Goal: Information Seeking & Learning: Learn about a topic

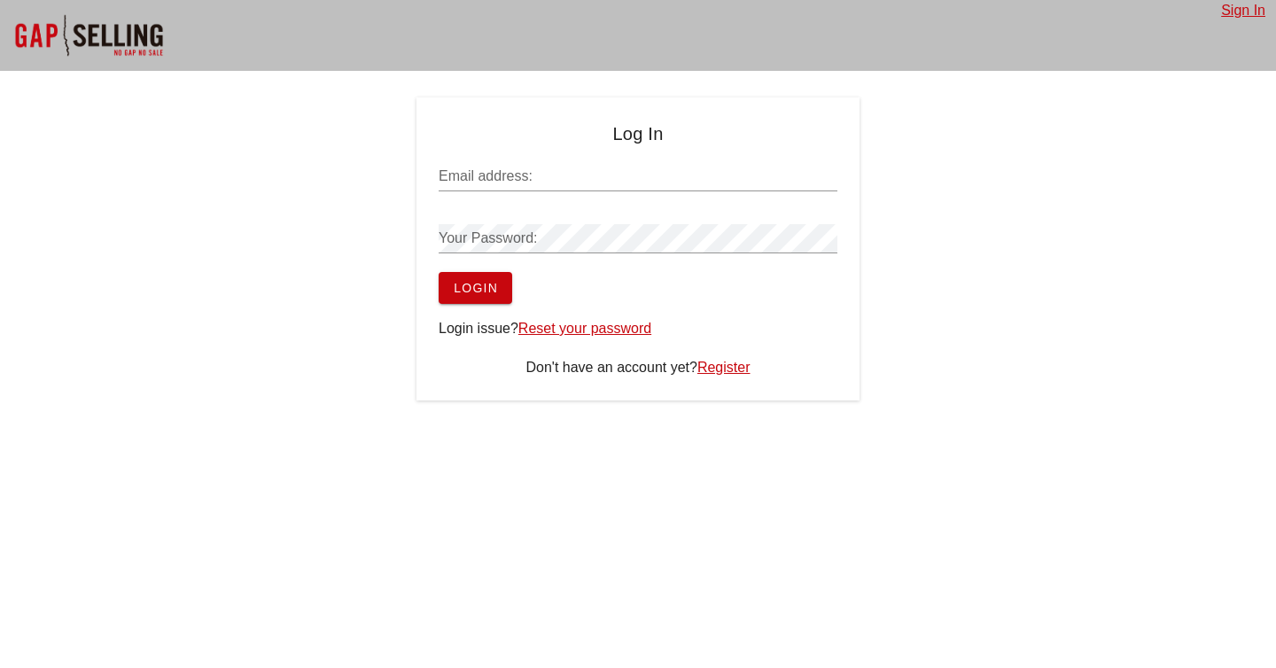
click at [582, 179] on input "Email address:" at bounding box center [638, 176] width 399 height 28
paste input "[PERSON_NAME][EMAIL_ADDRESS][PERSON_NAME][DOMAIN_NAME]"
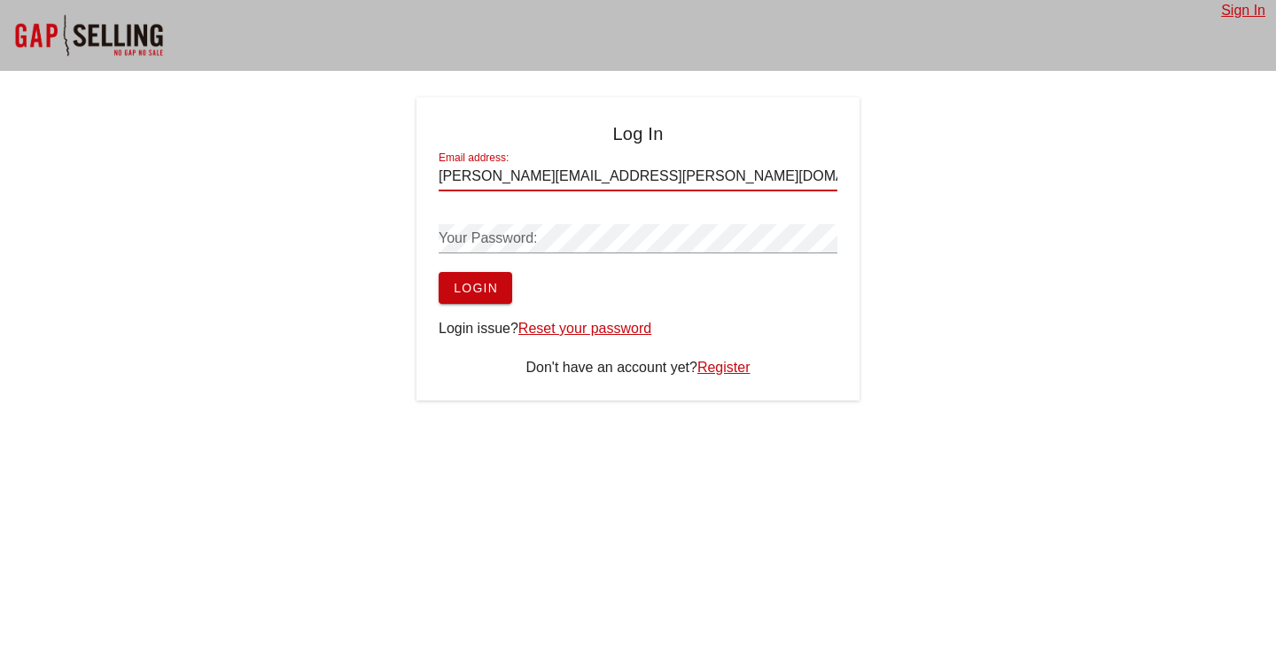
type input "[PERSON_NAME][EMAIL_ADDRESS][PERSON_NAME][DOMAIN_NAME]"
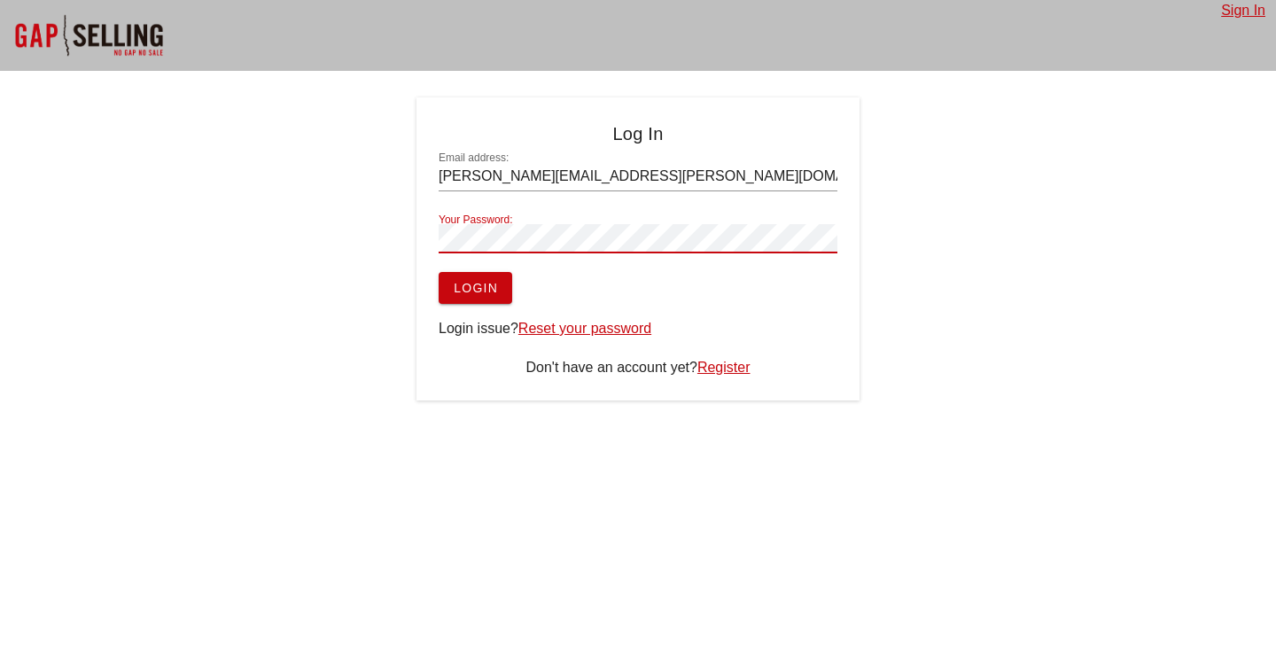
click at [497, 292] on span "Login" at bounding box center [475, 288] width 45 height 14
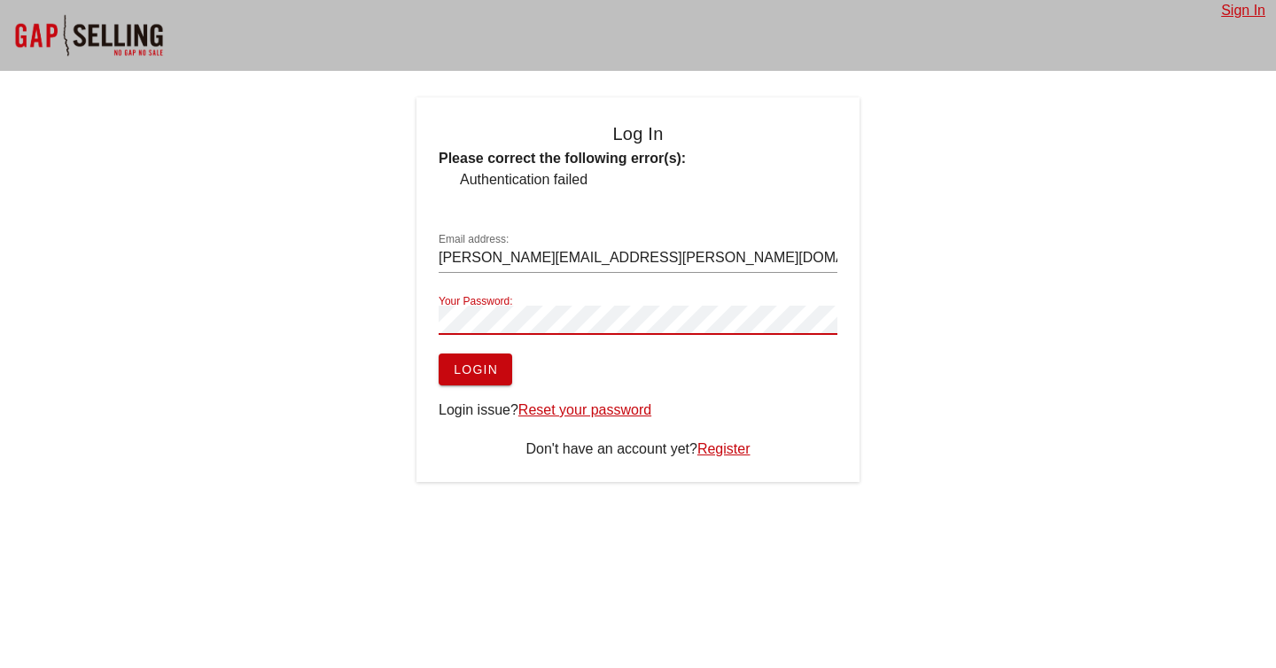
click at [392, 309] on div "Log In Please correct the following error(s): Authentication failed Email addre…" at bounding box center [638, 289] width 1276 height 385
click at [459, 364] on span "Login" at bounding box center [475, 369] width 45 height 14
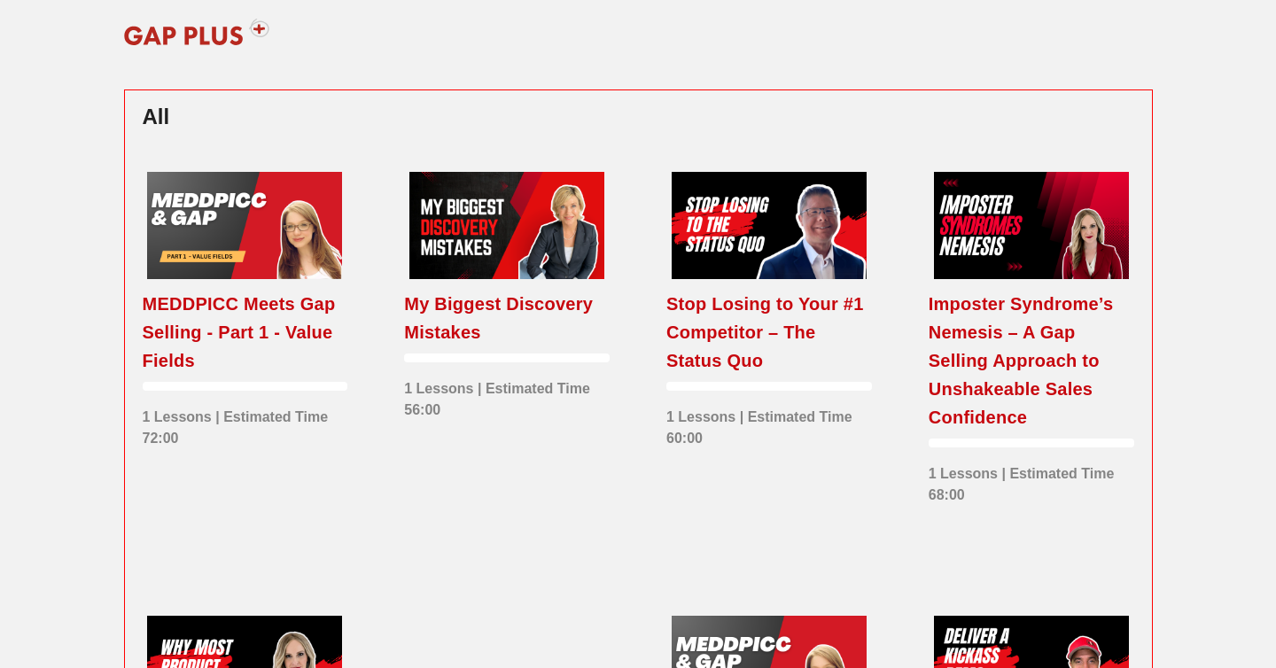
scroll to position [493, 0]
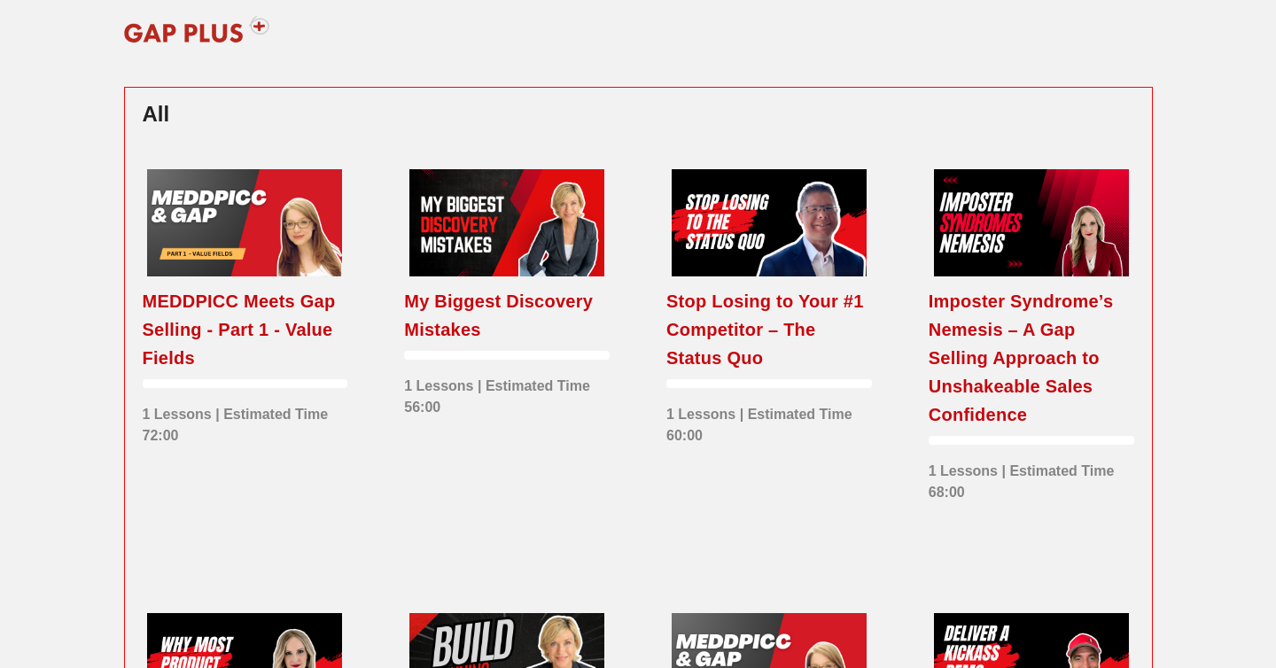
click at [737, 528] on div "Stop Losing to Your #1 Competitor – The Status Quo 1 Lessons | Estimated Time 6…" at bounding box center [769, 363] width 262 height 444
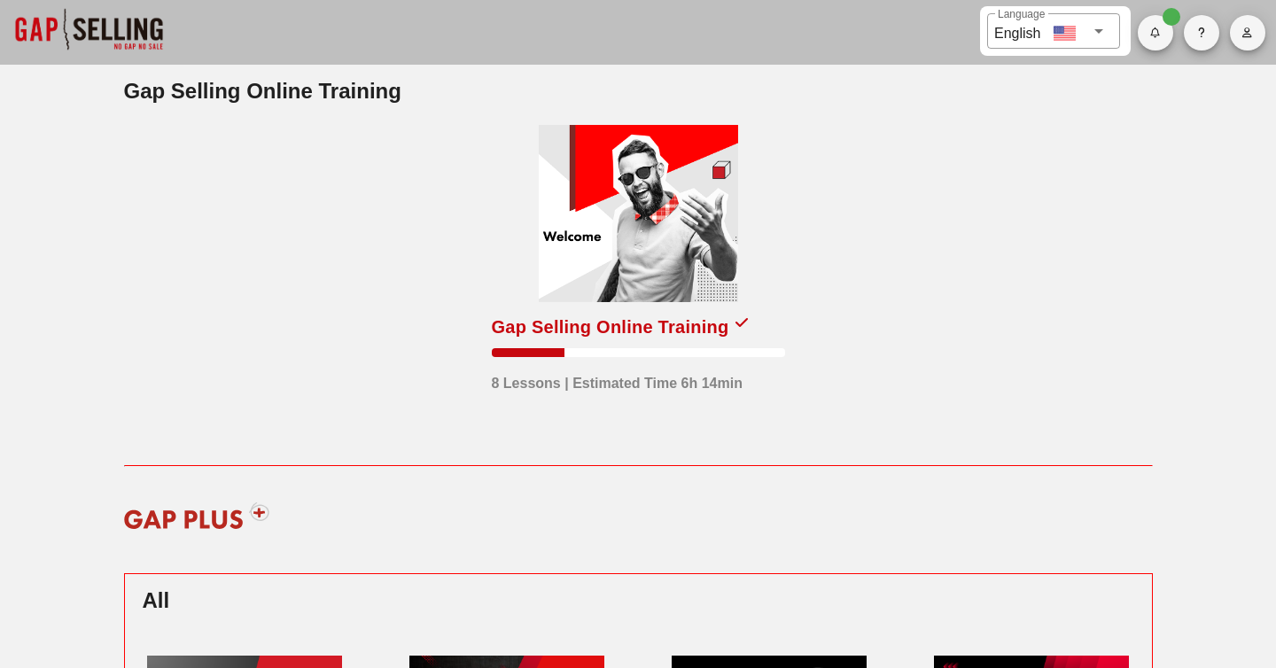
scroll to position [0, 0]
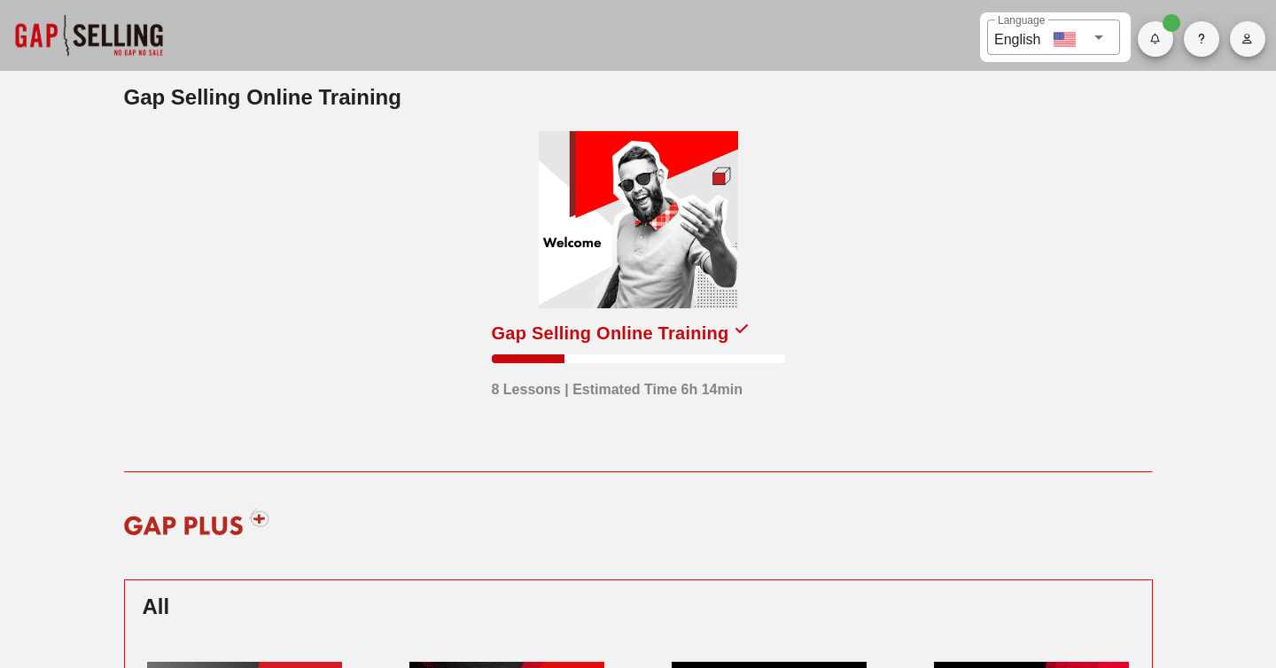
click at [611, 258] on div at bounding box center [638, 219] width 199 height 177
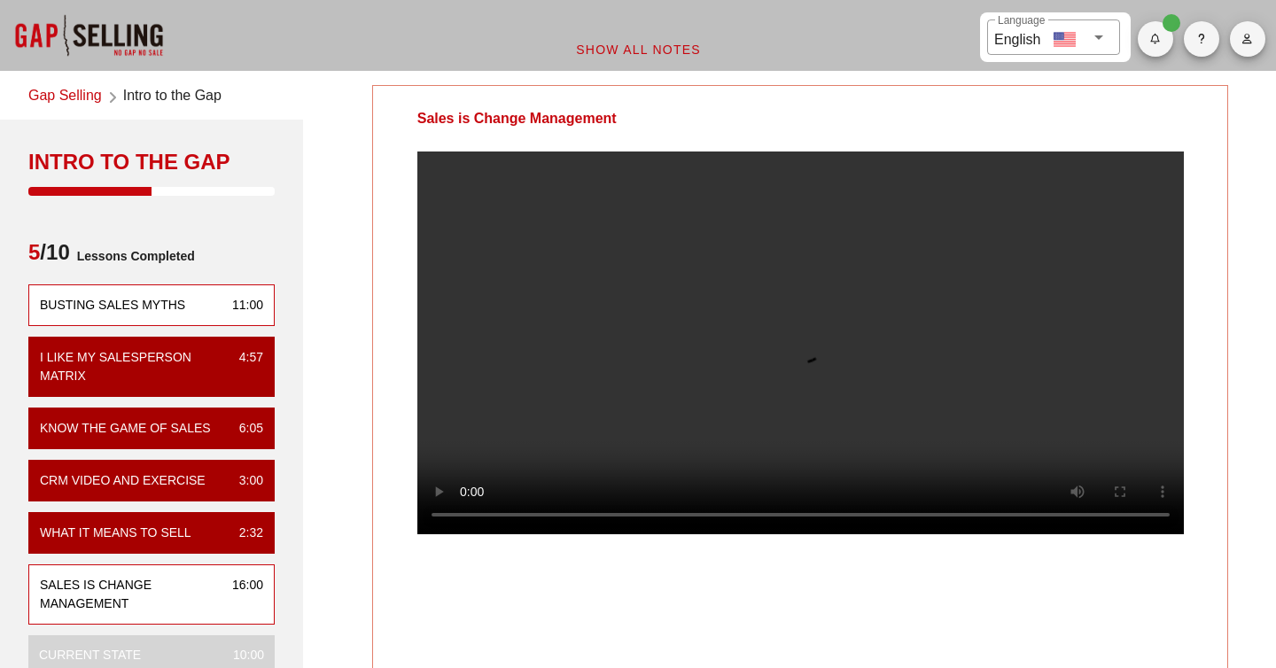
click at [199, 303] on div "Busting Sales Myths 11:00" at bounding box center [151, 306] width 246 height 42
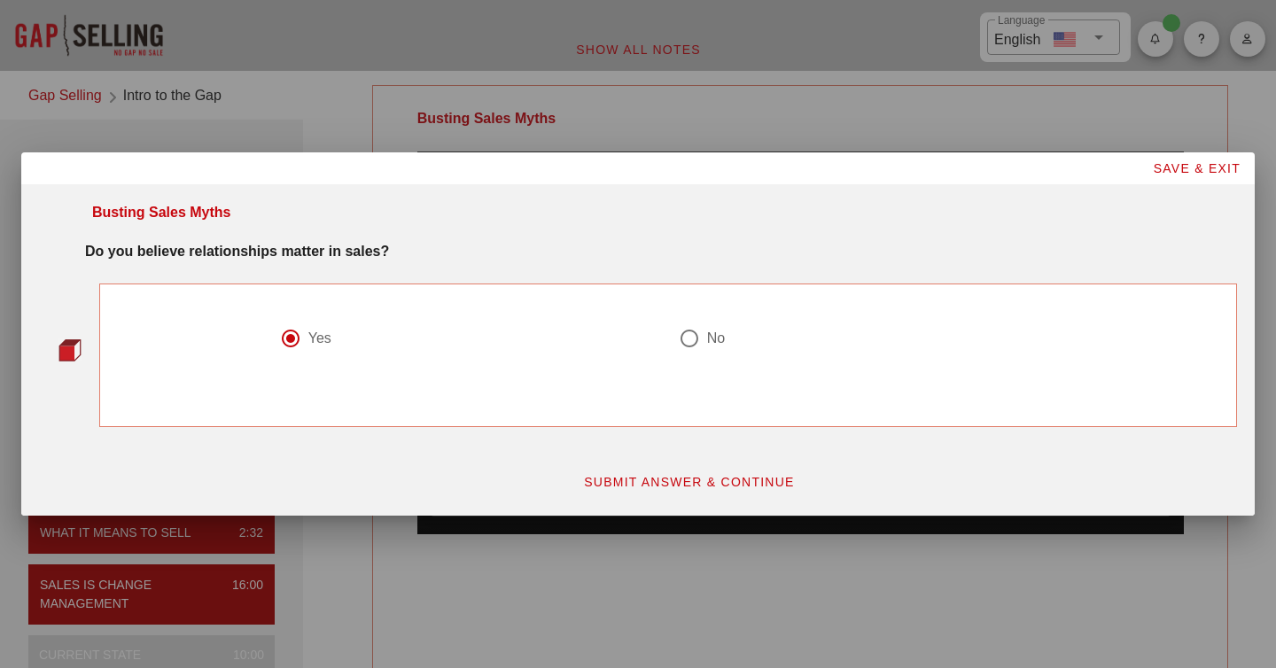
click at [649, 475] on span "SUBMIT ANSWER & CONTINUE" at bounding box center [689, 482] width 212 height 14
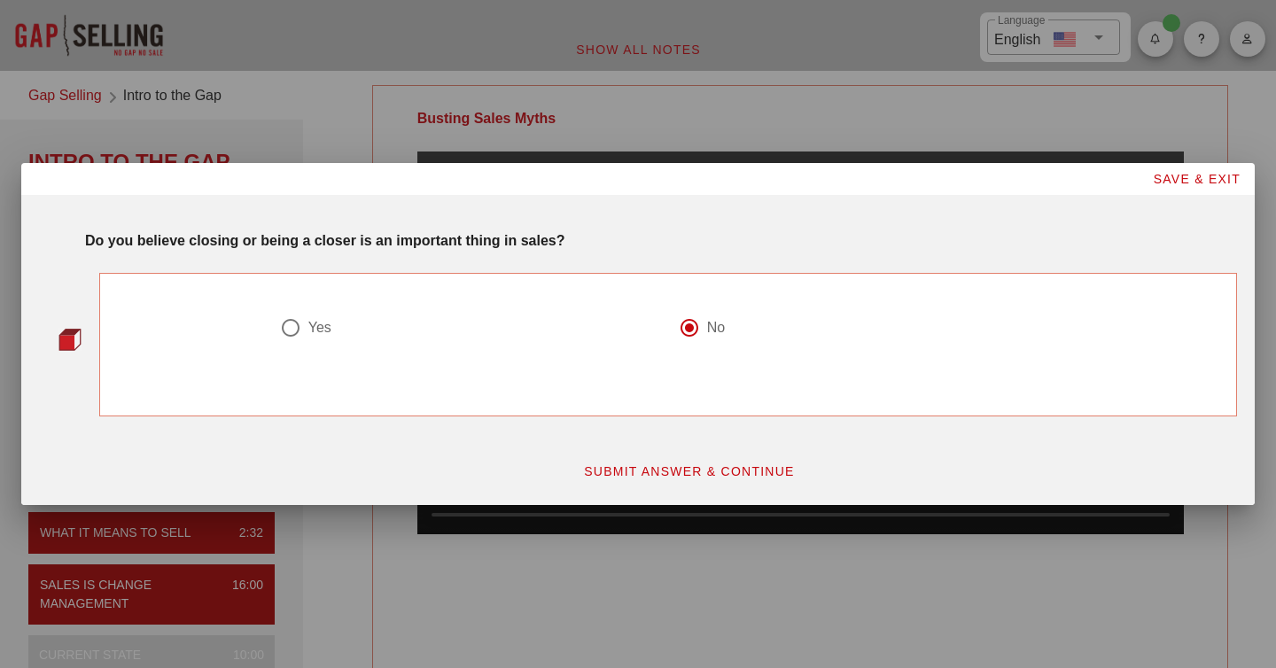
click at [302, 329] on div at bounding box center [291, 328] width 30 height 30
radio input "true"
click at [669, 475] on span "SUBMIT ANSWER & CONTINUE" at bounding box center [689, 471] width 212 height 14
click at [692, 328] on div at bounding box center [689, 328] width 30 height 30
radio input "true"
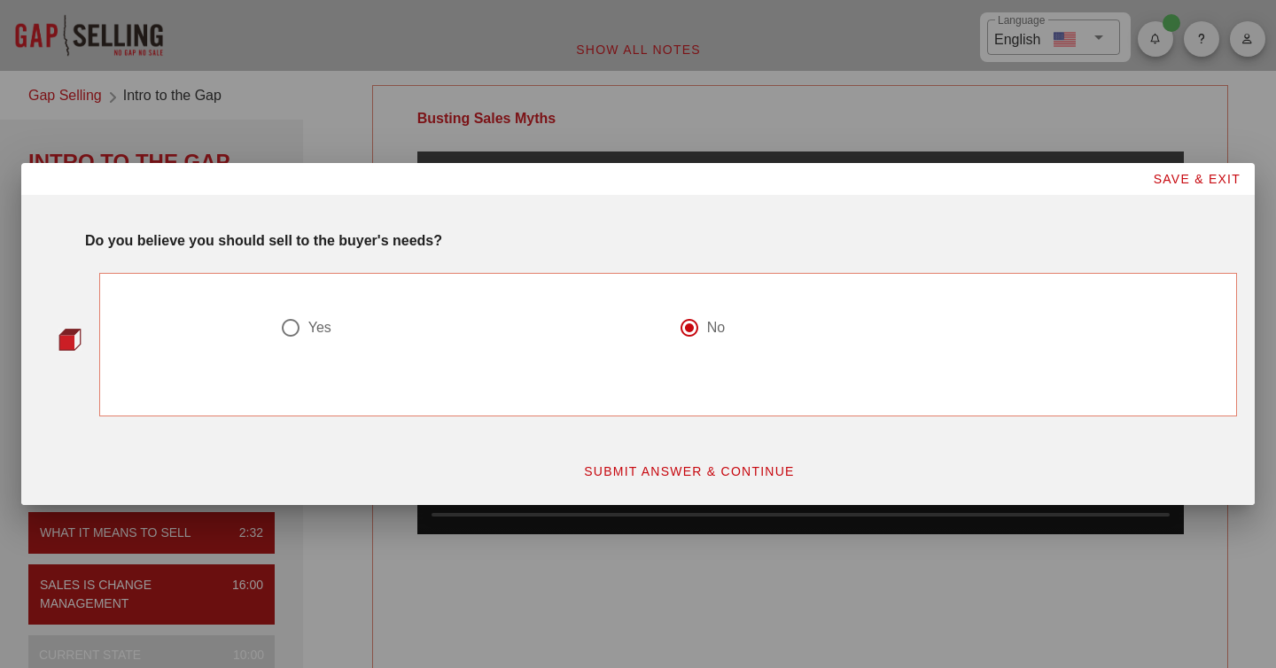
click at [699, 465] on span "SUBMIT ANSWER & CONTINUE" at bounding box center [689, 471] width 212 height 14
click at [691, 335] on div at bounding box center [689, 328] width 30 height 30
radio input "false"
radio input "true"
click at [688, 469] on span "SUBMIT ANSWER & CONTINUE" at bounding box center [689, 471] width 212 height 14
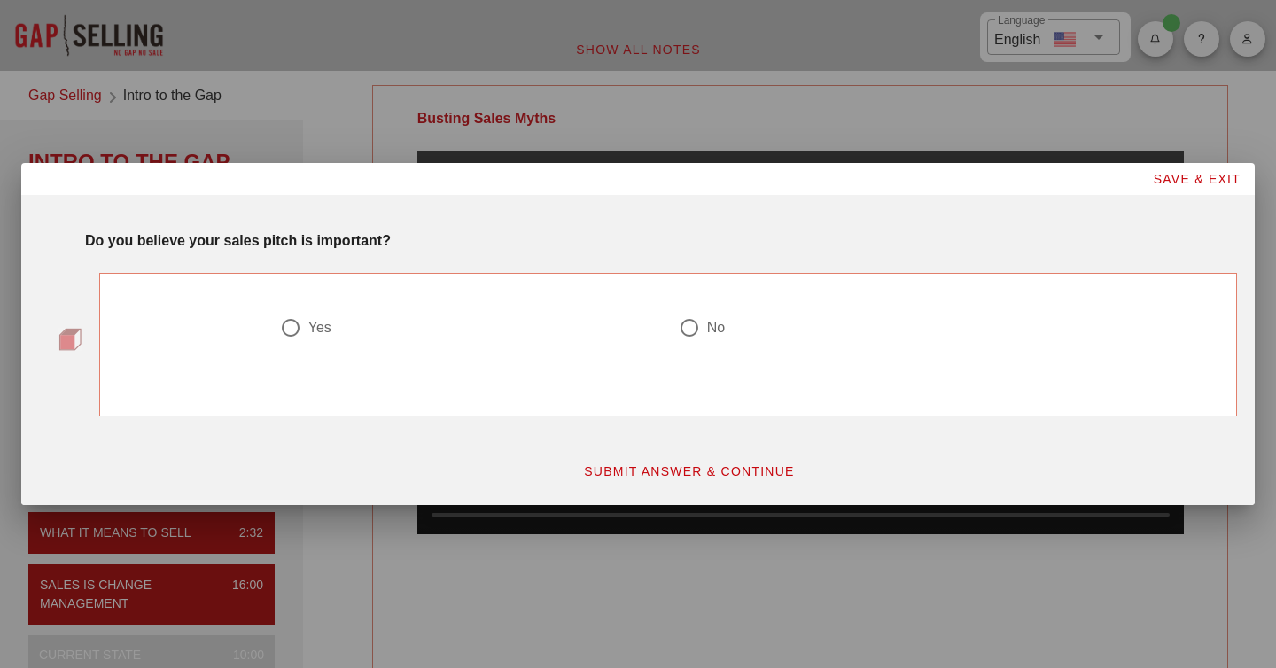
click at [323, 328] on div "Yes" at bounding box center [319, 328] width 23 height 18
radio input "true"
click at [612, 464] on span "SUBMIT ANSWER & CONTINUE" at bounding box center [689, 471] width 212 height 14
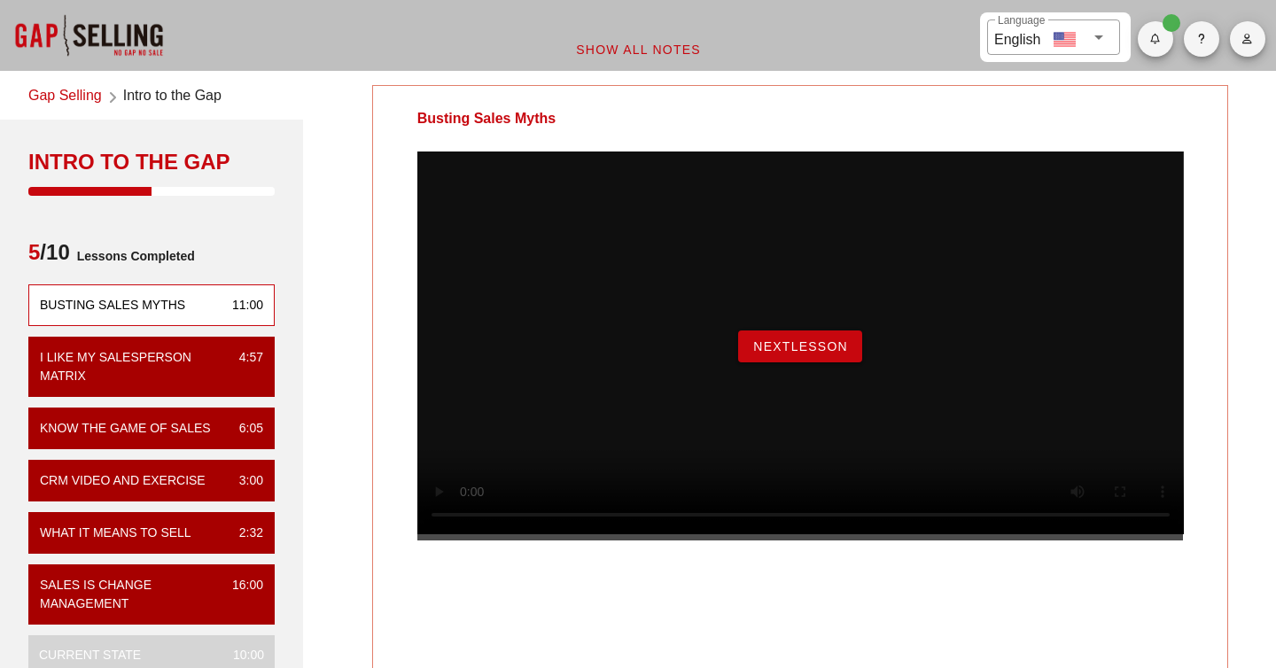
click at [790, 354] on span "NextLesson" at bounding box center [800, 346] width 96 height 14
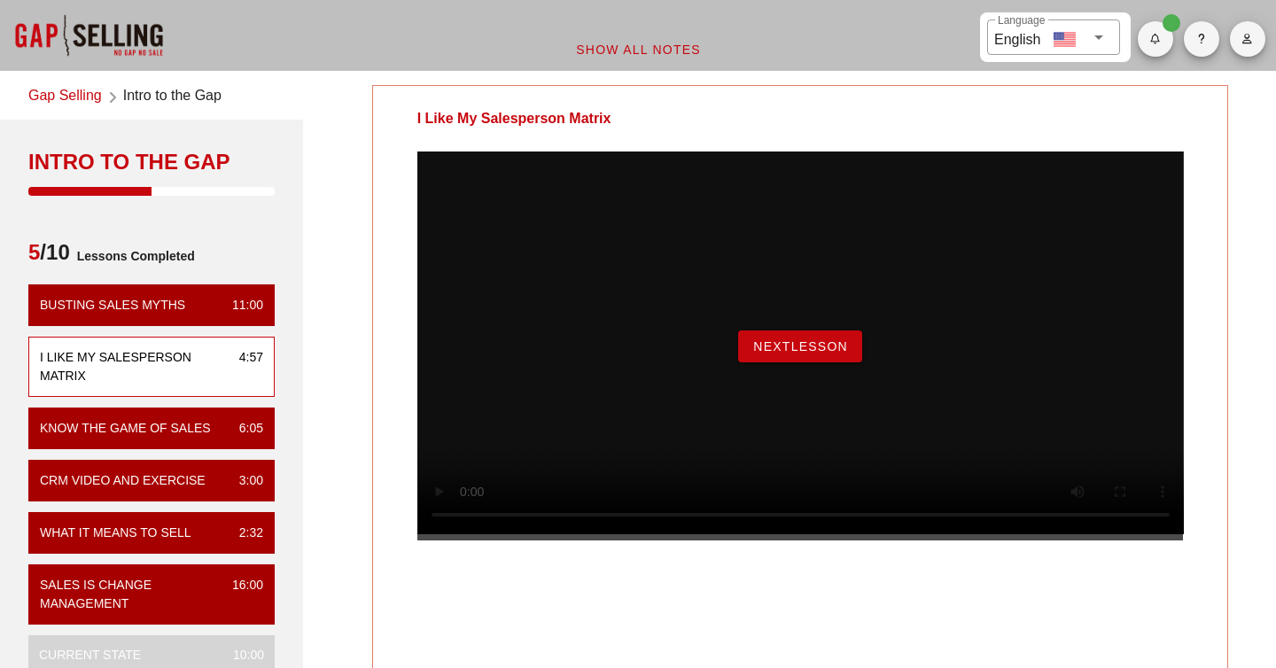
click at [790, 354] on span "NextLesson" at bounding box center [800, 346] width 96 height 14
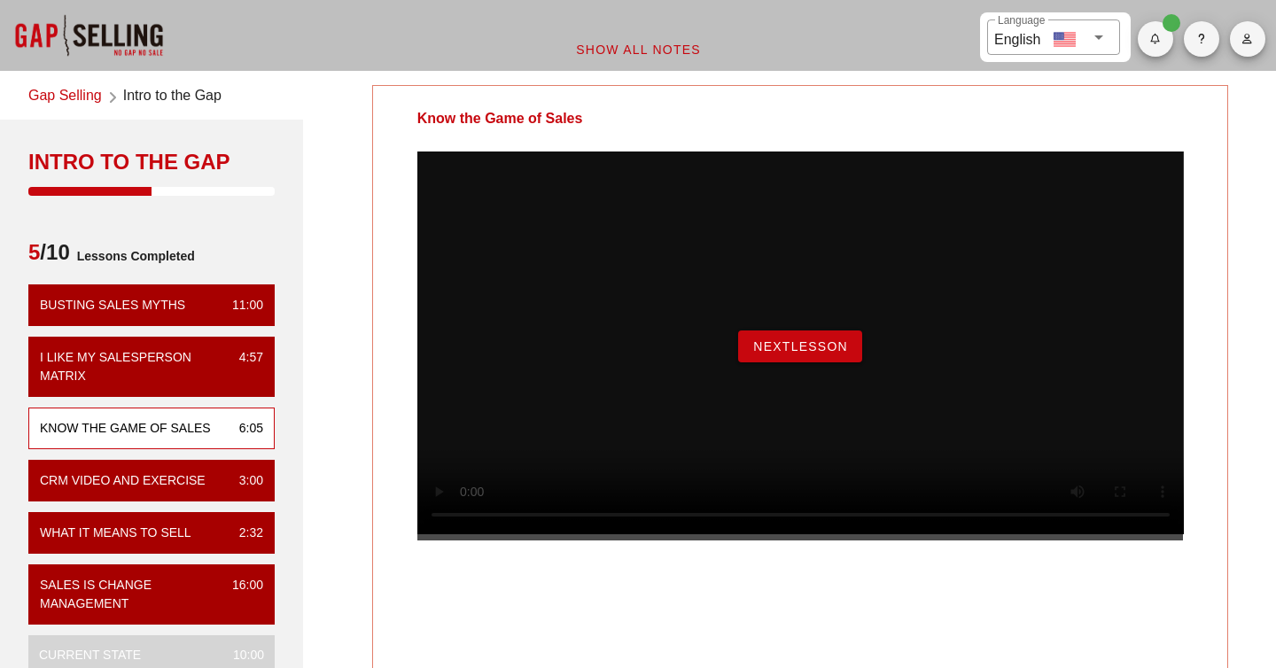
click at [763, 354] on span "NextLesson" at bounding box center [800, 346] width 96 height 14
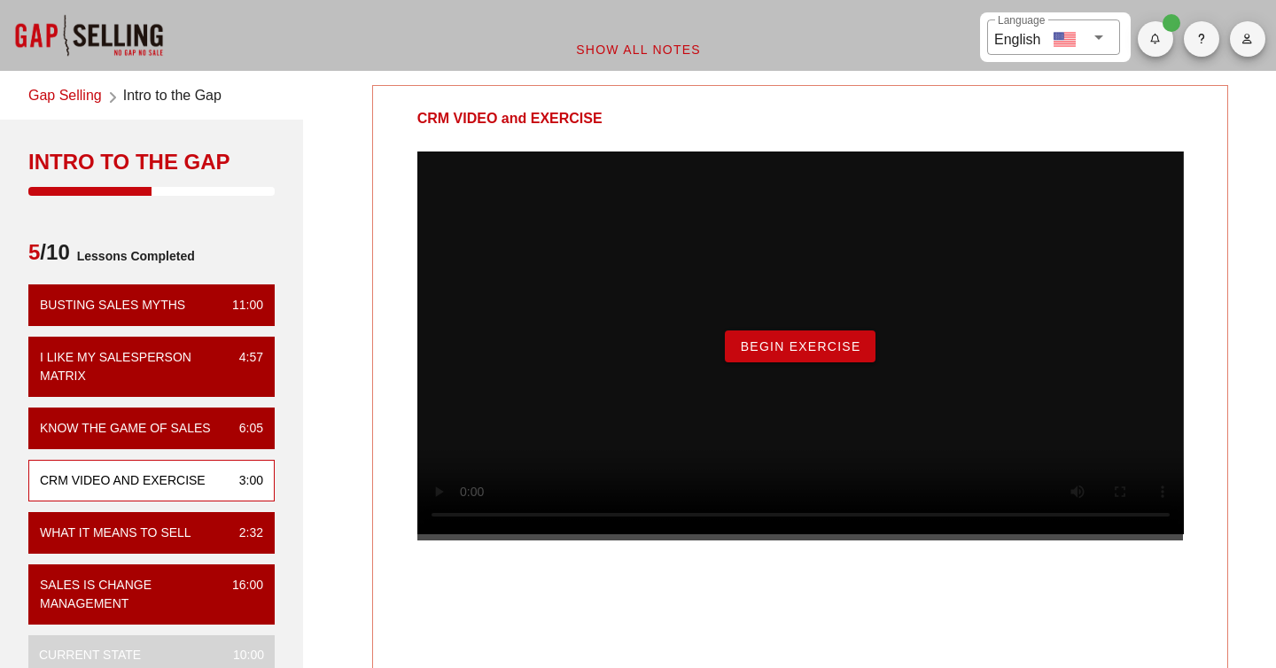
click at [846, 354] on span "Begin Exercise" at bounding box center [799, 346] width 121 height 14
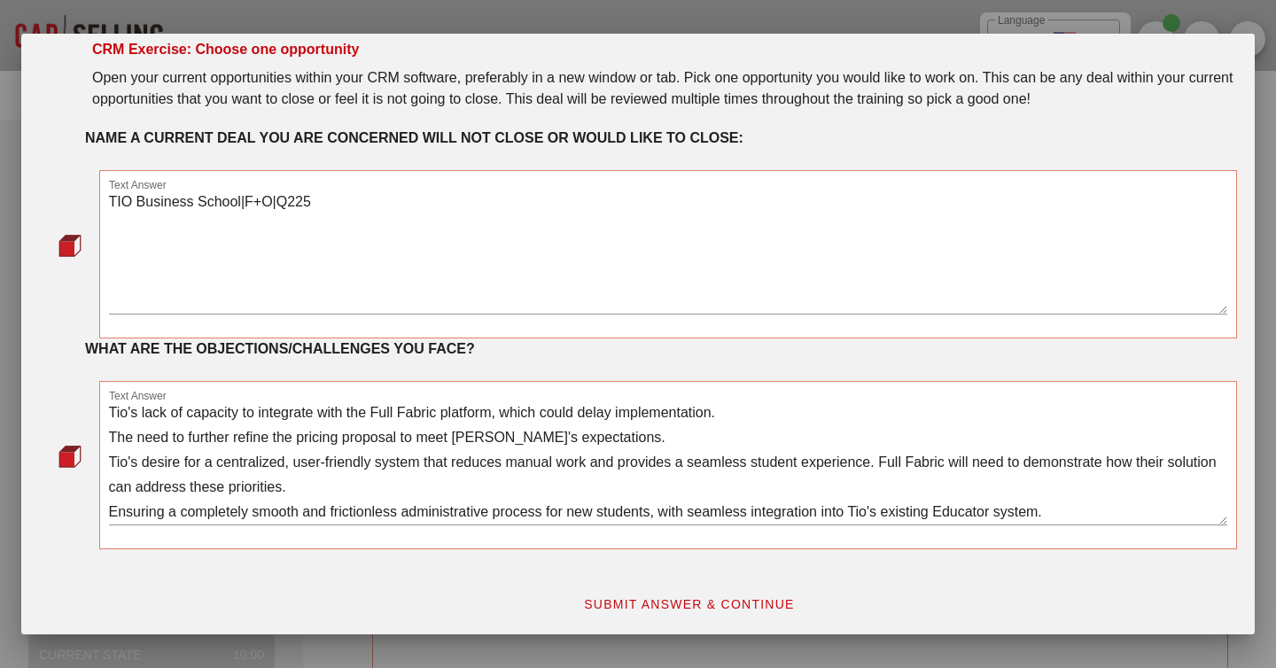
scroll to position [47, 0]
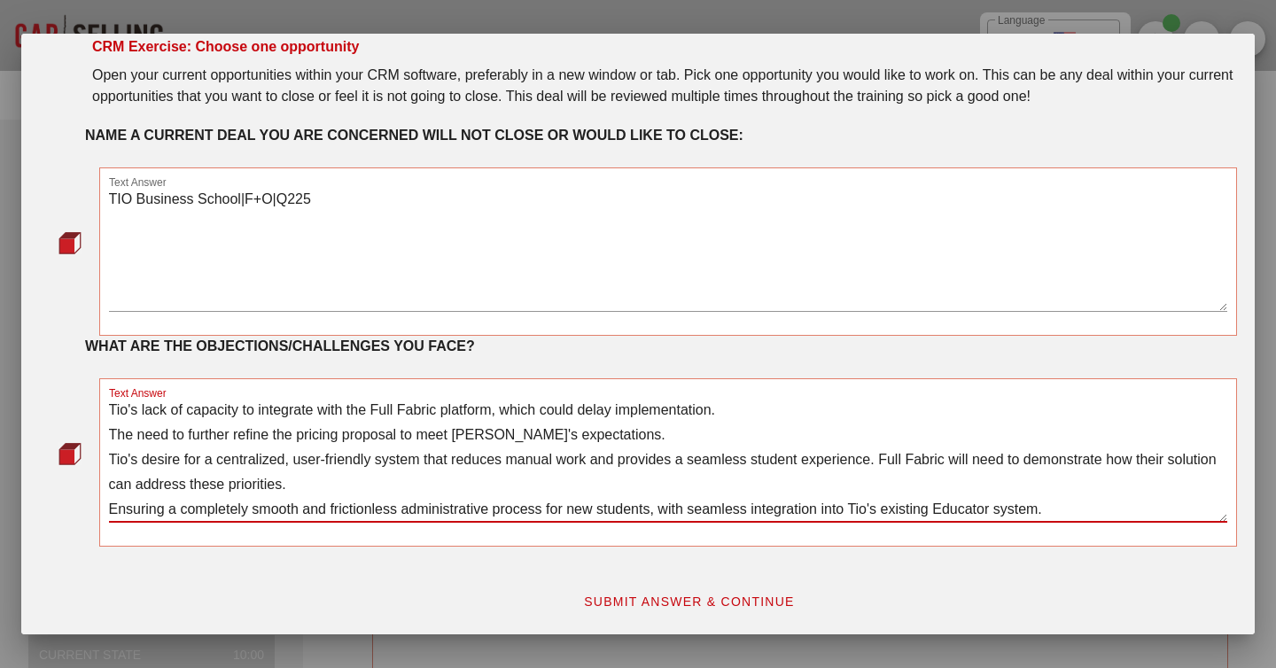
click at [238, 425] on textarea "Tio's lack of capacity to integrate with the Full Fabric platform, which could …" at bounding box center [668, 460] width 1119 height 124
click at [277, 425] on textarea "Tio's lack of capacity to integrate with the Full Fabric platform, which could …" at bounding box center [668, 460] width 1119 height 124
click at [354, 420] on textarea "Tio's lack of capacity to integrate with the Full Fabric platform, which could …" at bounding box center [668, 460] width 1119 height 124
click at [355, 455] on textarea "Tio's lack of capacity to integrate with the Full Fabric platform, which could …" at bounding box center [668, 460] width 1119 height 124
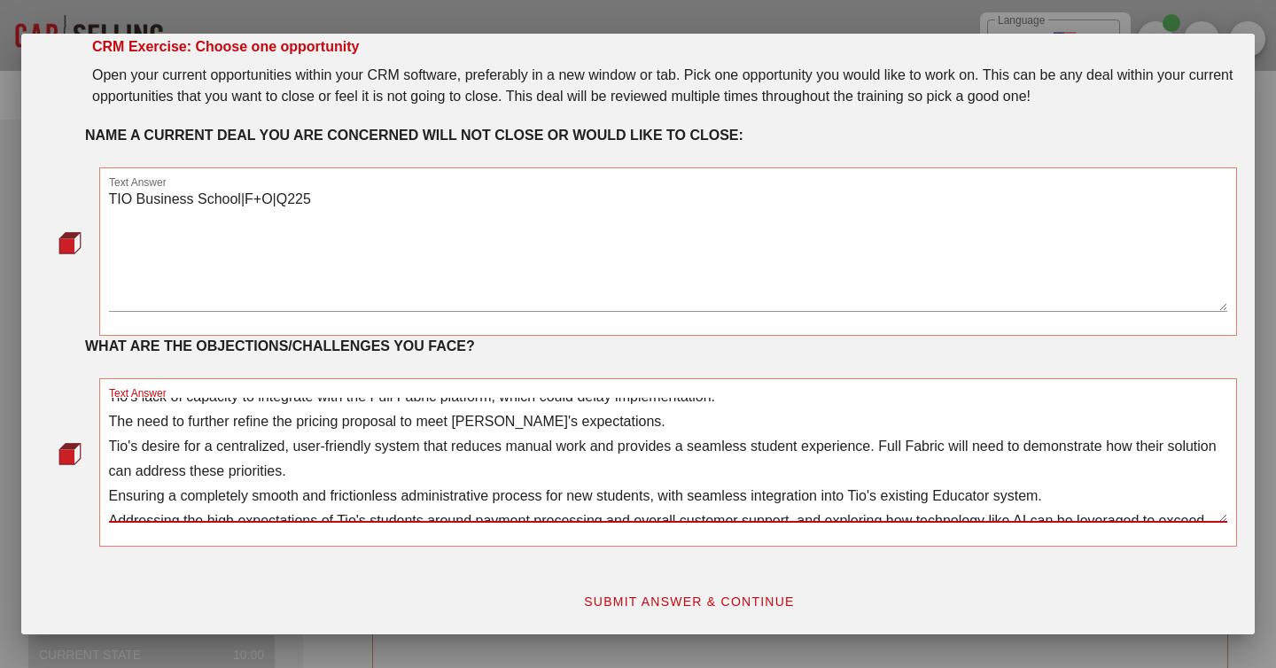
scroll to position [0, 0]
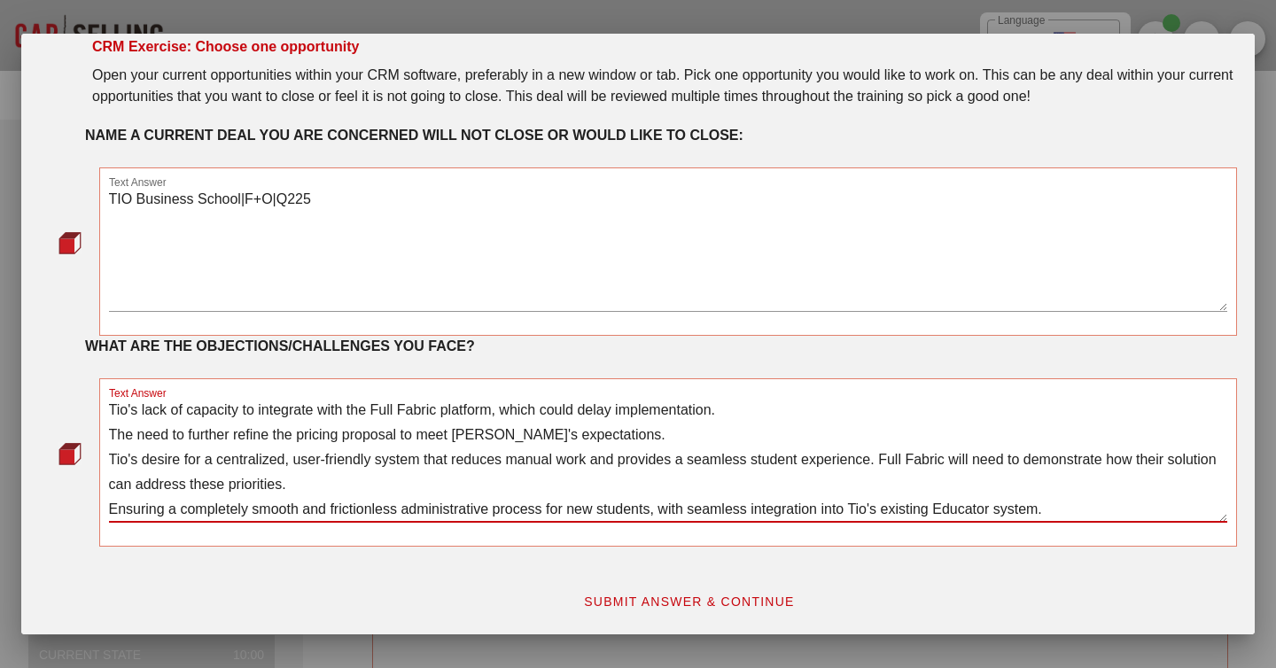
click at [377, 451] on textarea "Tio's lack of capacity to integrate with the Full Fabric platform, which could …" at bounding box center [668, 460] width 1119 height 124
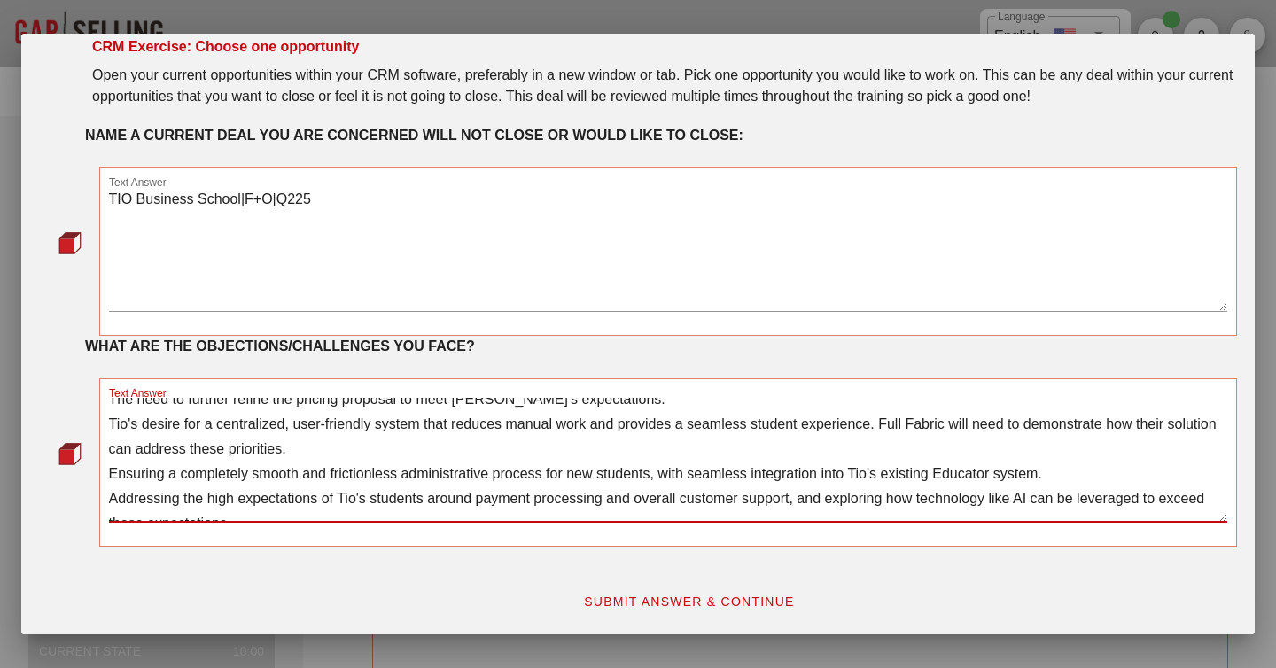
scroll to position [50, 0]
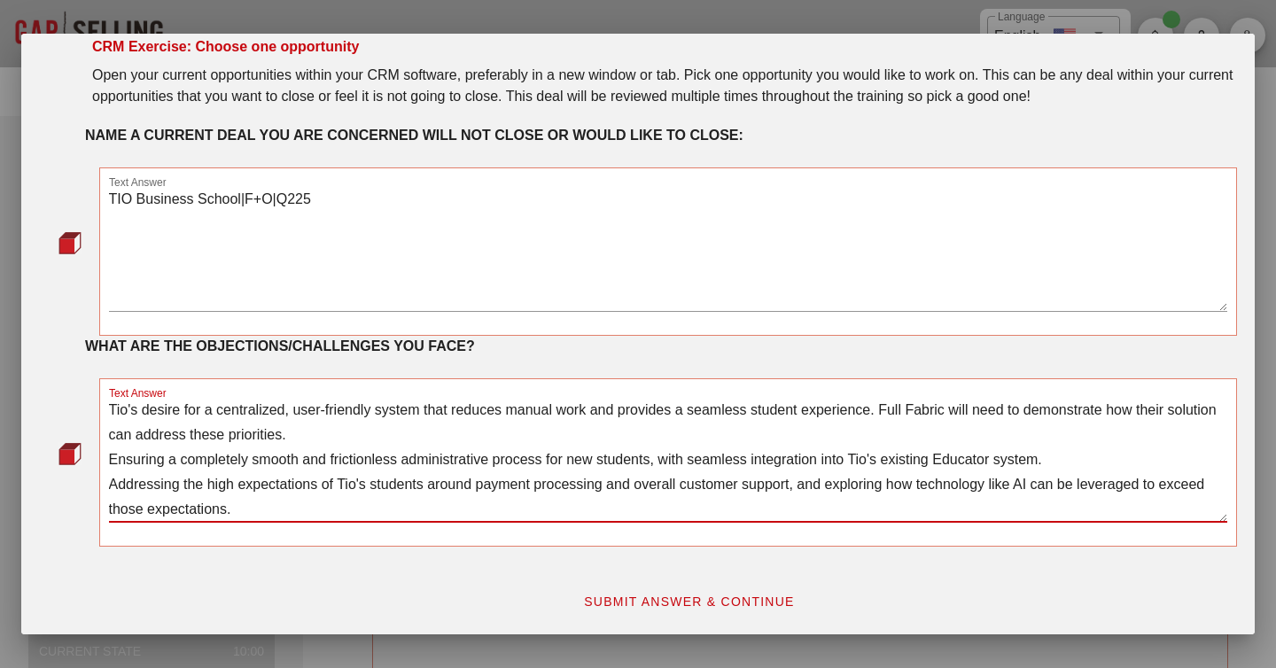
click at [606, 596] on span "SUBMIT ANSWER & CONTINUE" at bounding box center [689, 602] width 212 height 14
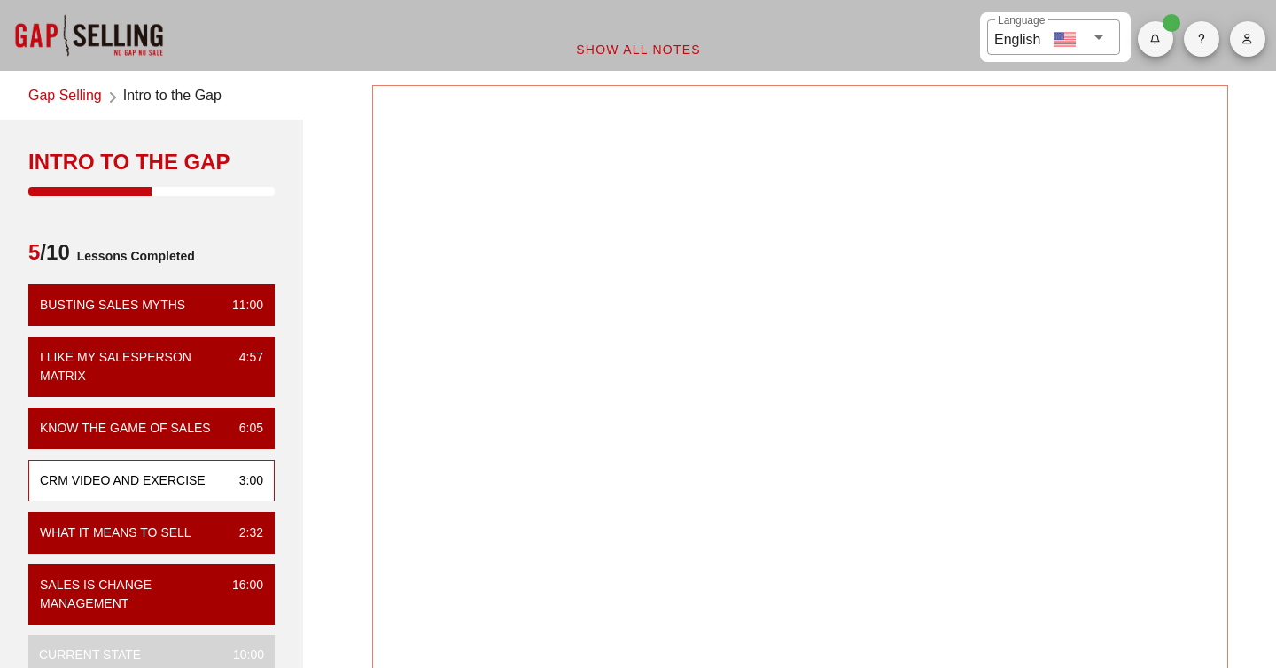
scroll to position [0, 0]
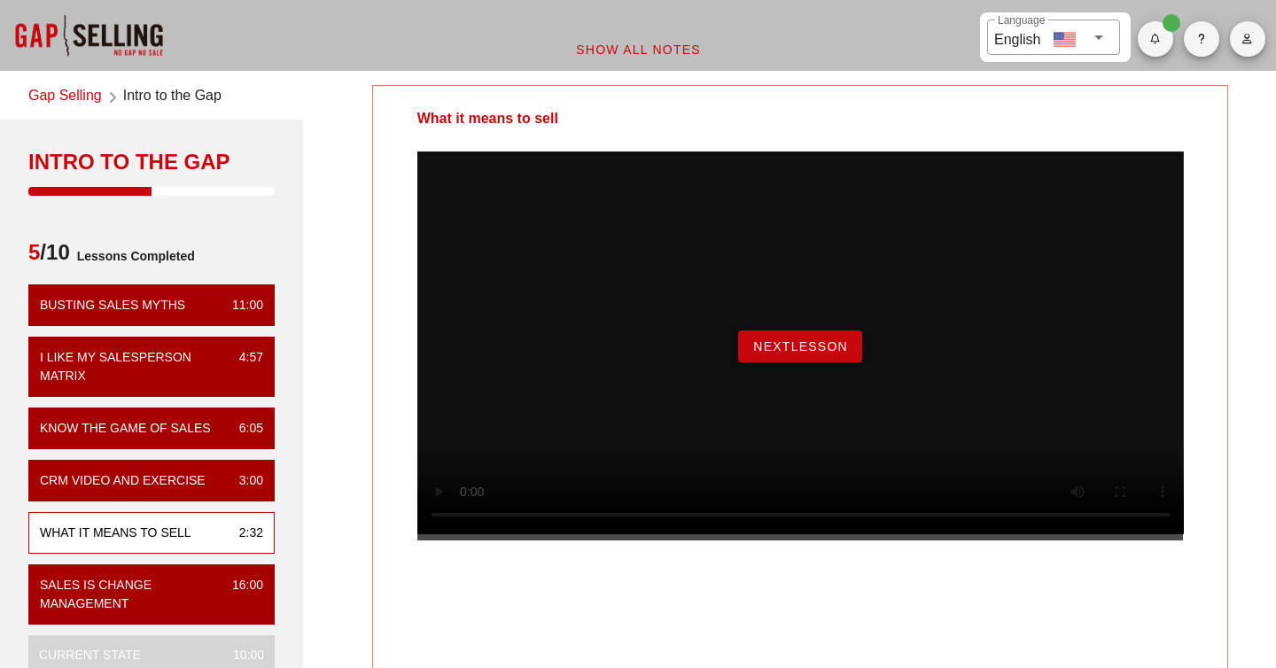
click at [815, 354] on span "NextLesson" at bounding box center [800, 346] width 96 height 14
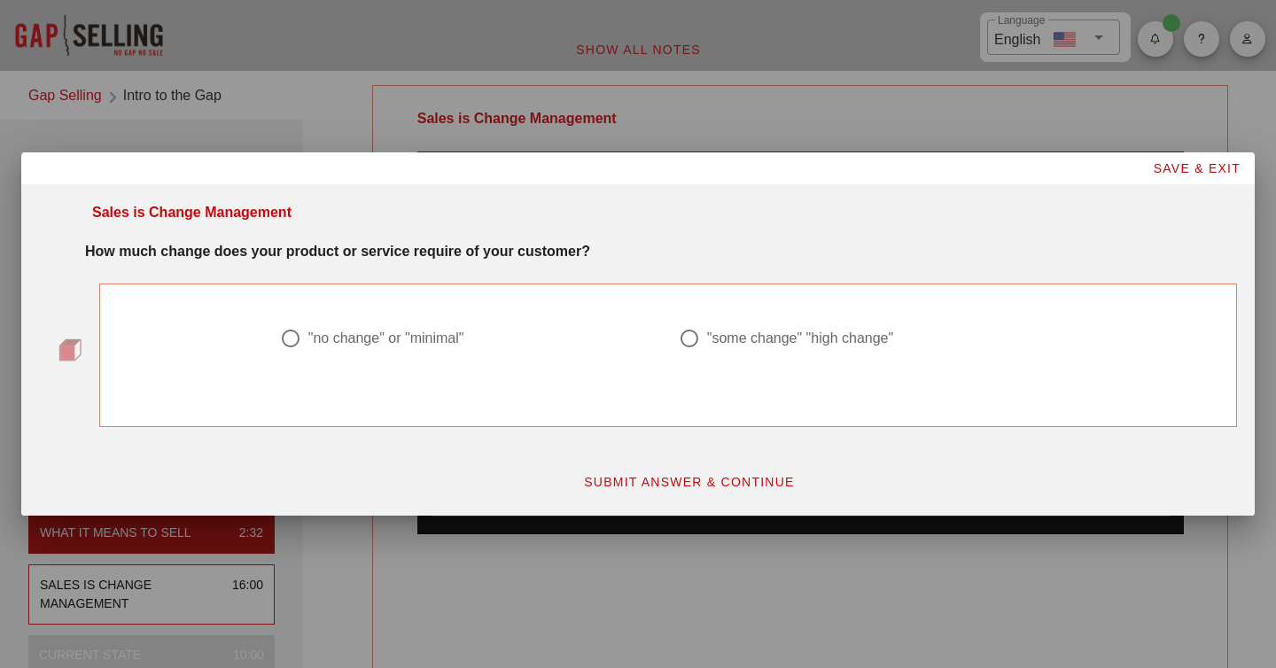
click at [463, 341] on div ""no change" or "minimal"" at bounding box center [386, 339] width 156 height 18
radio input "true"
click at [620, 486] on span "SUBMIT ANSWER & CONTINUE" at bounding box center [689, 482] width 212 height 14
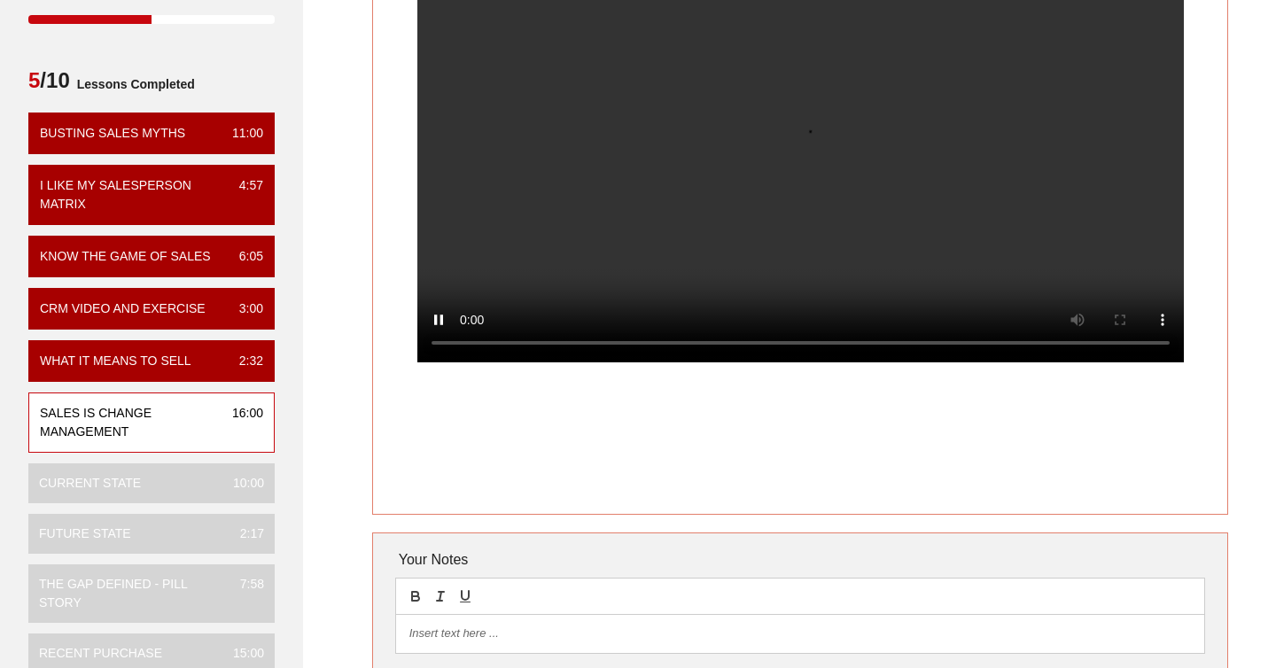
scroll to position [187, 0]
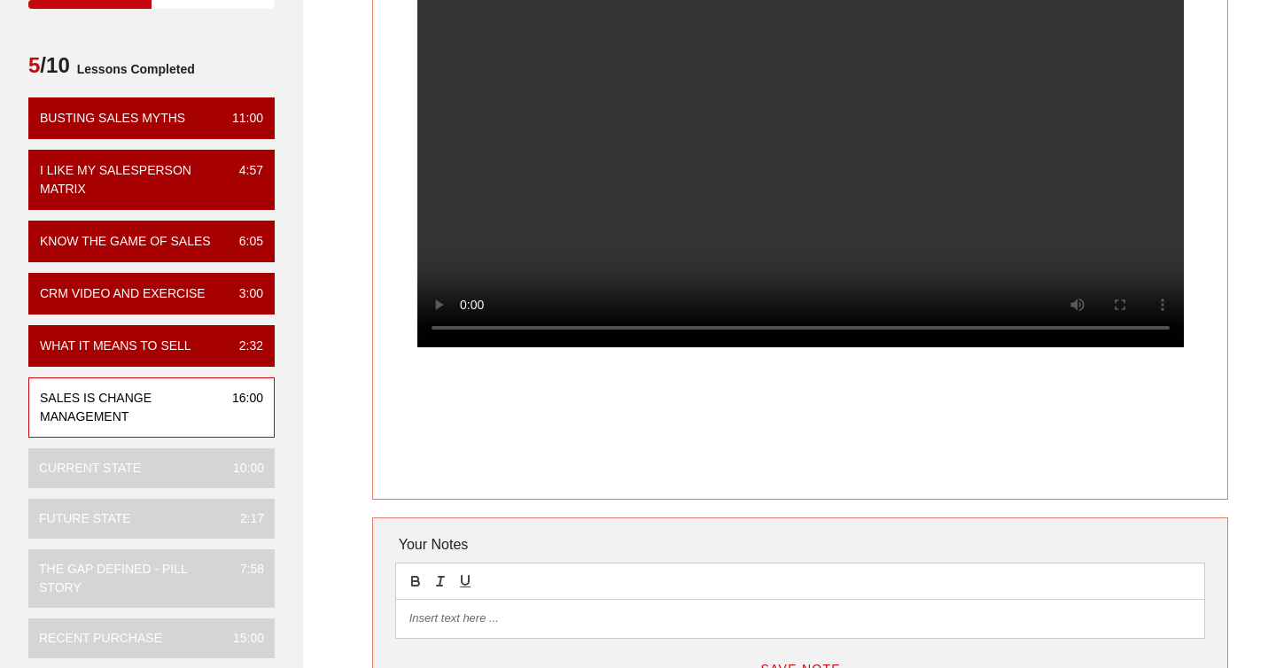
click at [143, 400] on div "Sales is Change Management" at bounding box center [129, 407] width 178 height 37
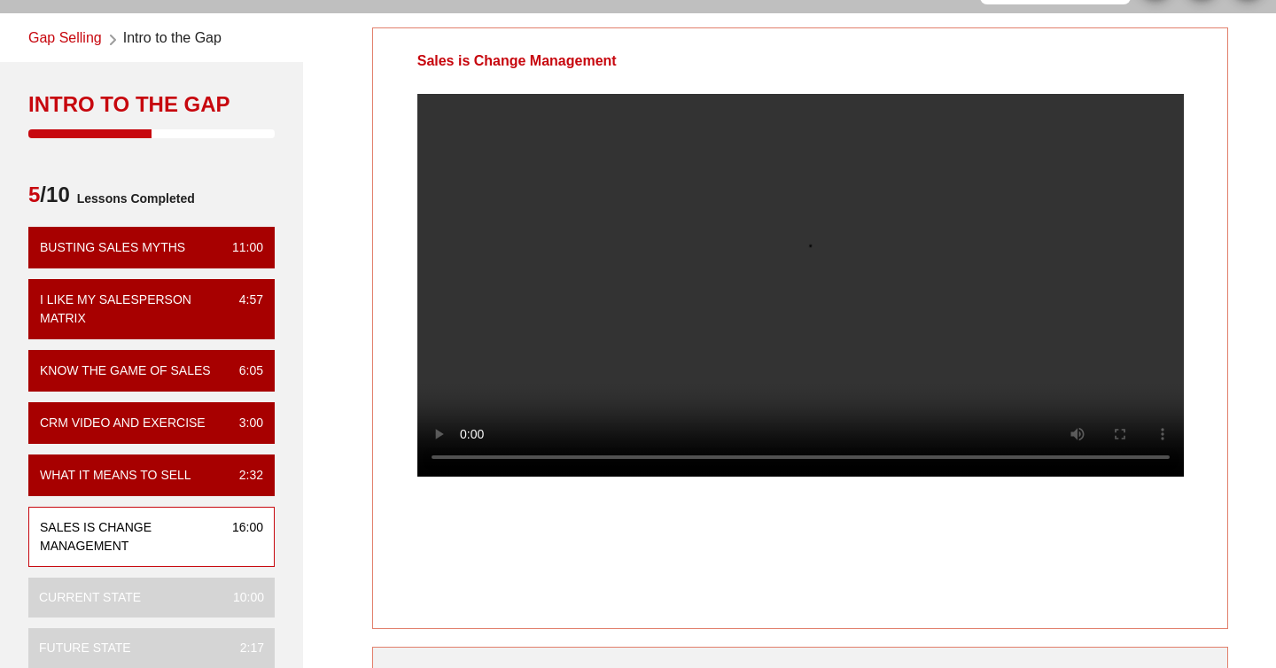
scroll to position [71, 0]
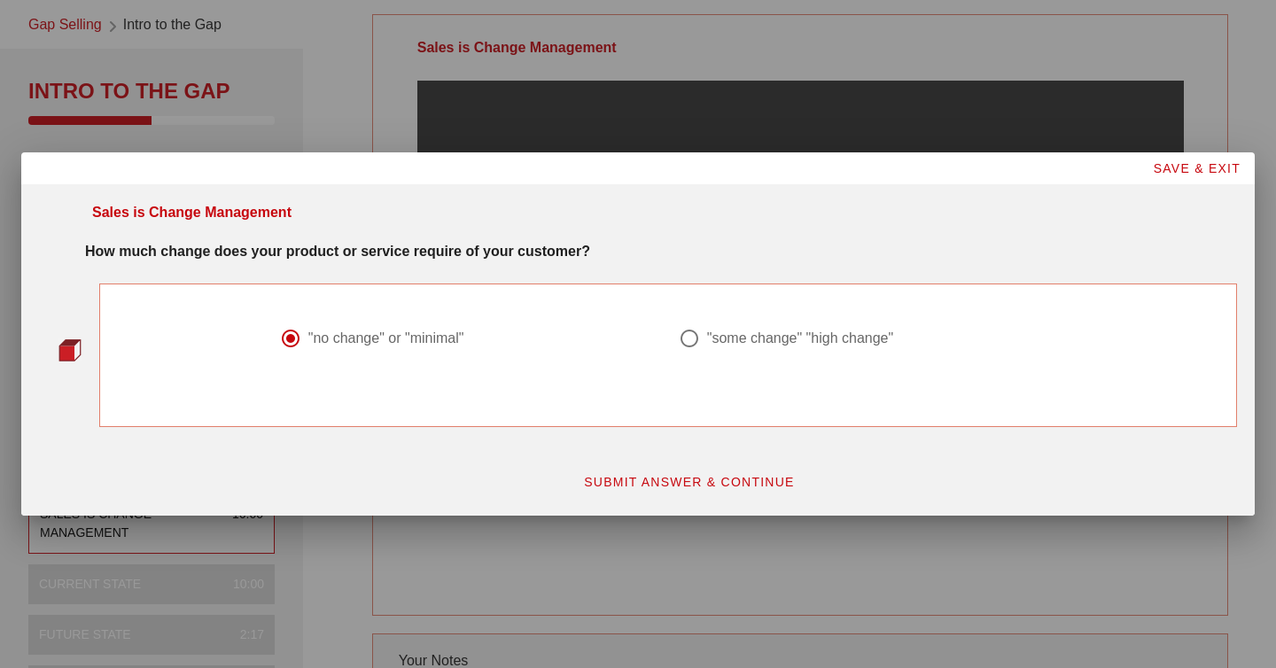
click at [863, 335] on div ""some change" "high change"" at bounding box center [800, 339] width 186 height 18
radio input "false"
radio input "true"
click at [743, 478] on span "SUBMIT ANSWER & CONTINUE" at bounding box center [689, 482] width 212 height 14
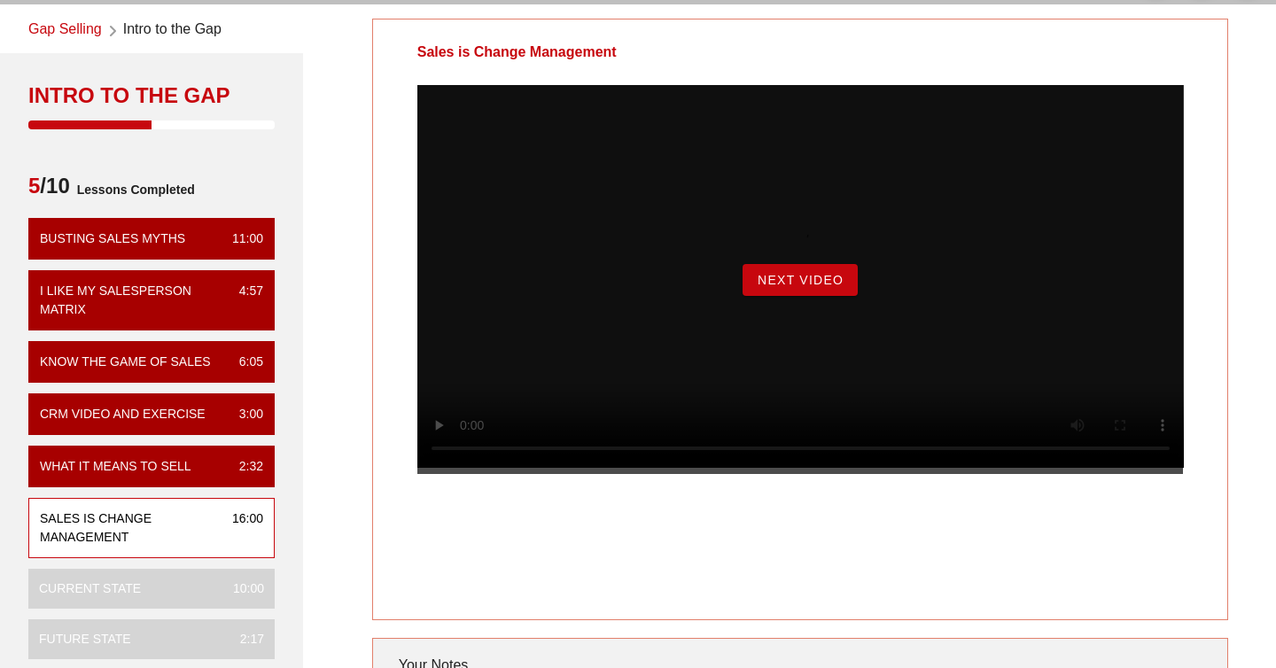
scroll to position [61, 0]
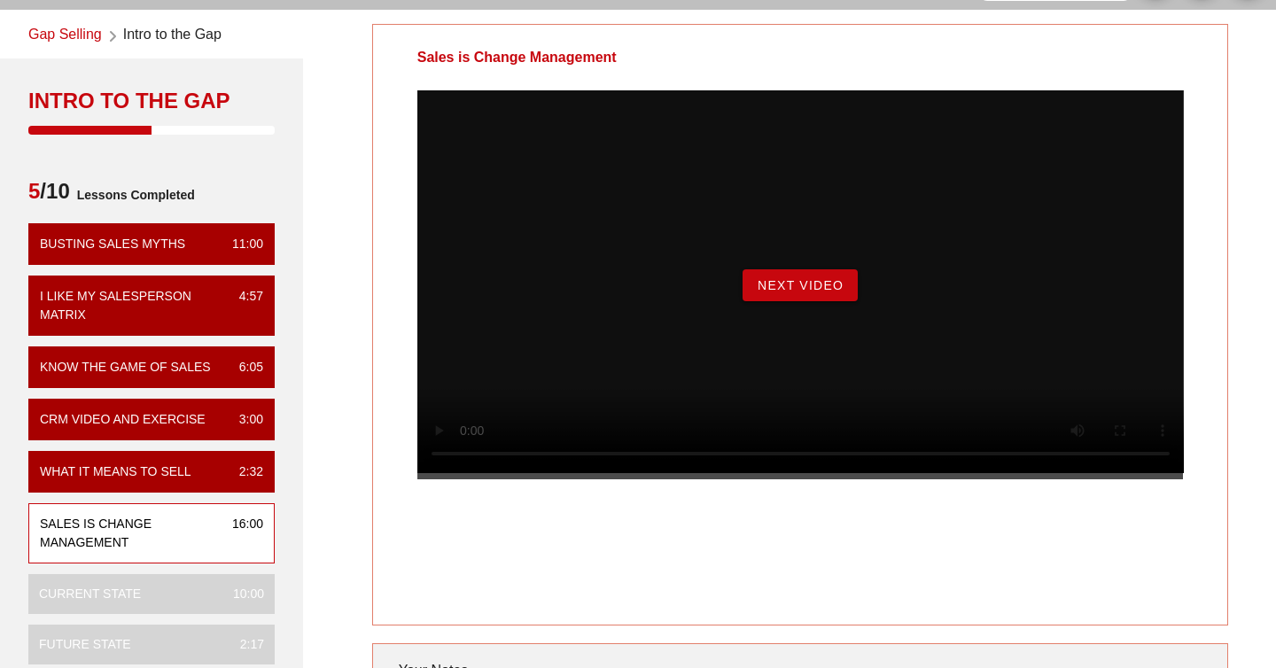
click at [827, 292] on span "Next Video" at bounding box center [800, 285] width 87 height 14
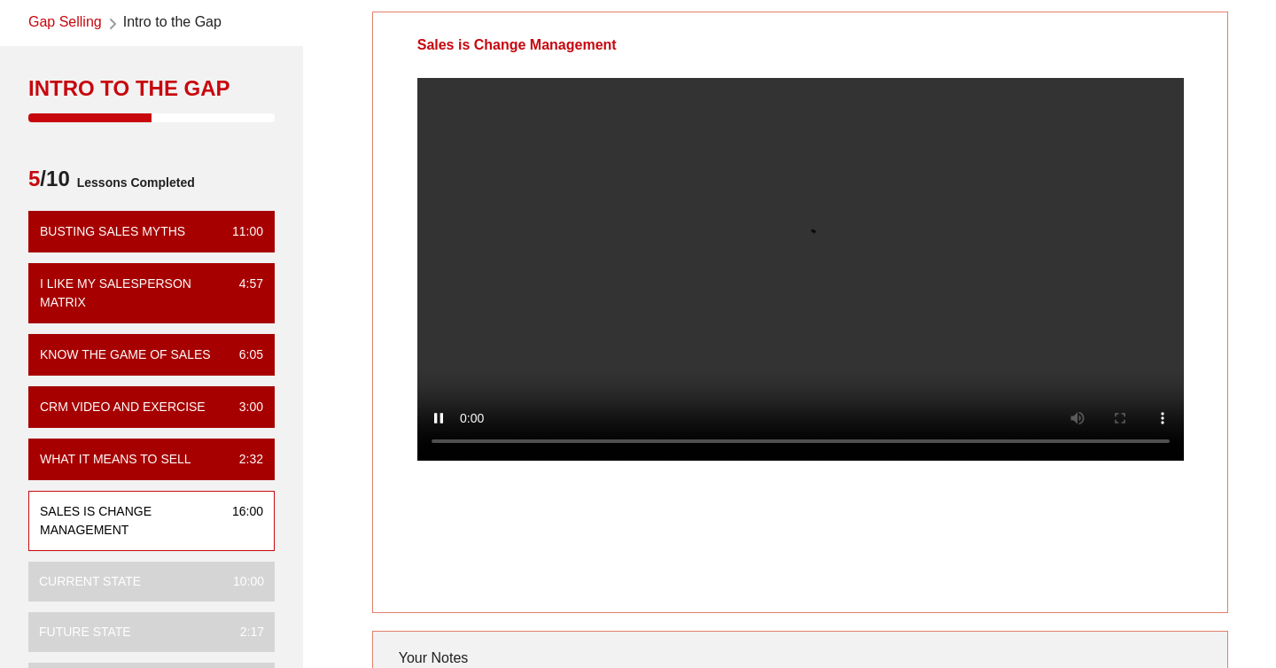
scroll to position [68, 0]
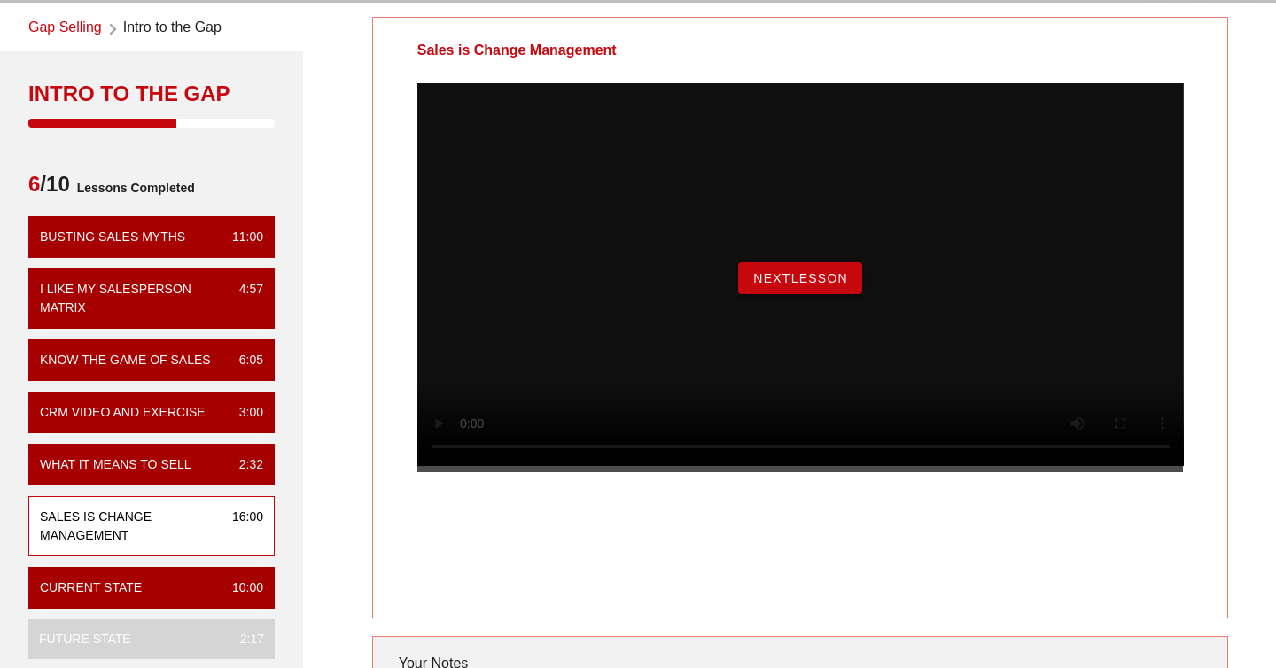
click at [824, 285] on span "NextLesson" at bounding box center [800, 278] width 96 height 14
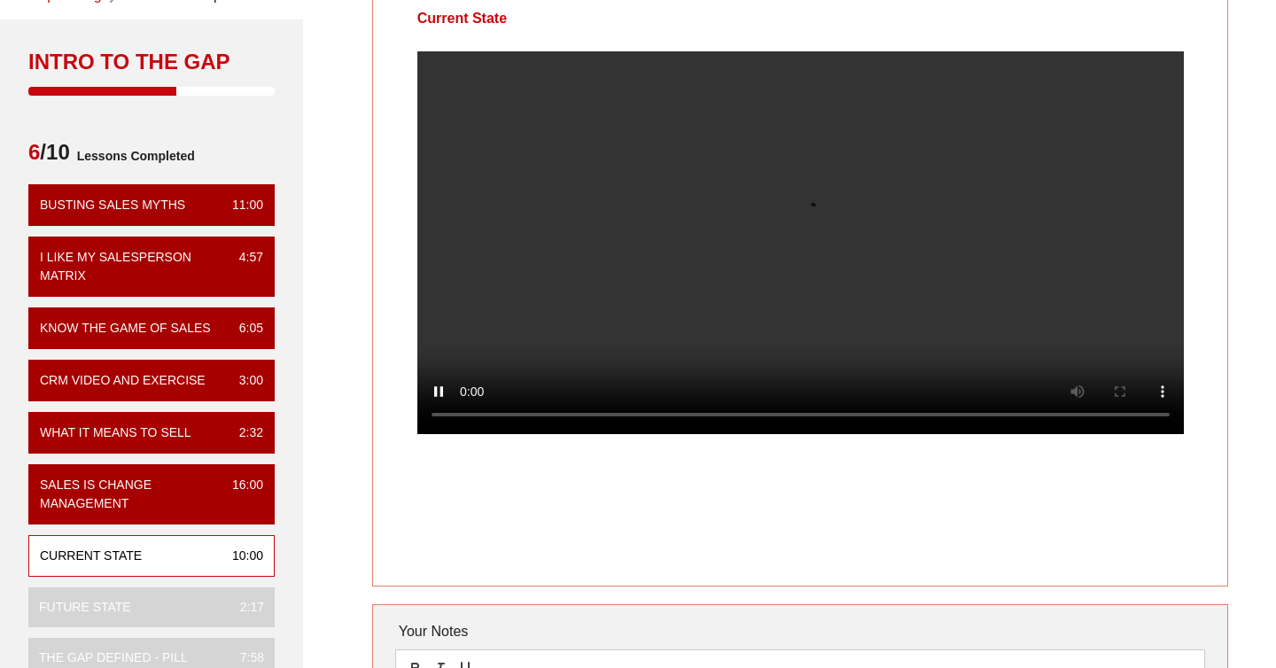
scroll to position [103, 0]
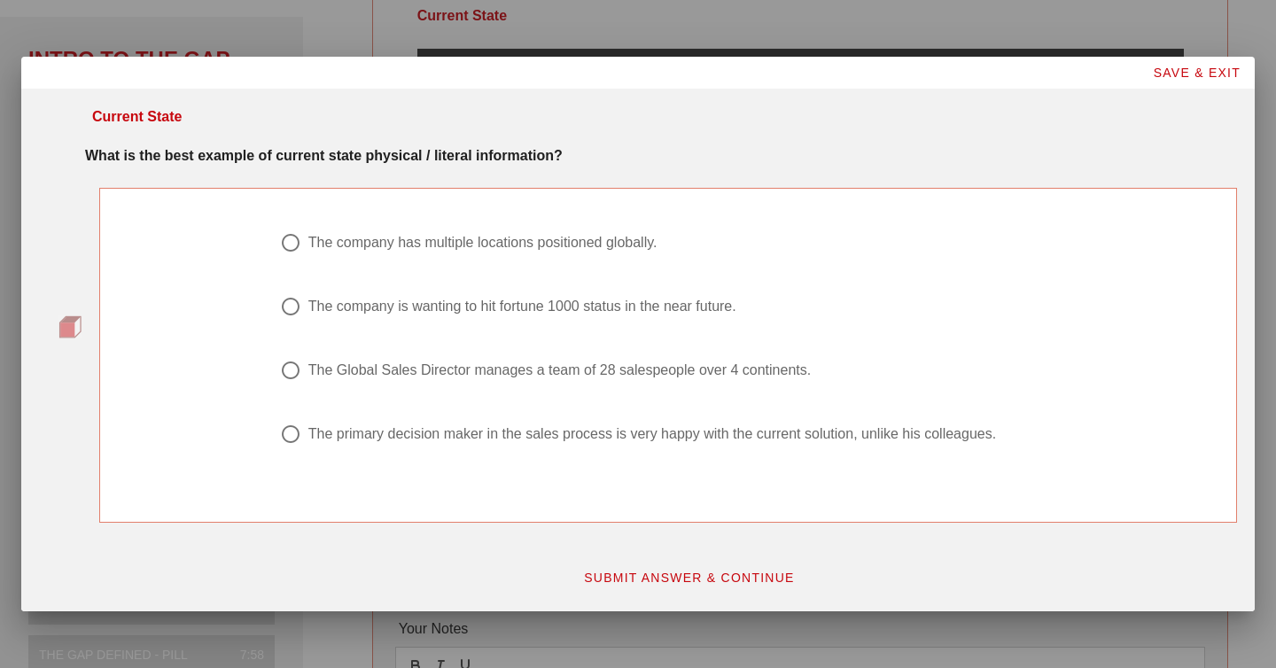
click at [562, 377] on div "The Global Sales Director manages a team of 28 salespeople over 4 continents." at bounding box center [559, 371] width 503 height 18
radio input "true"
click at [665, 576] on span "SUBMIT ANSWER & CONTINUE" at bounding box center [689, 578] width 212 height 14
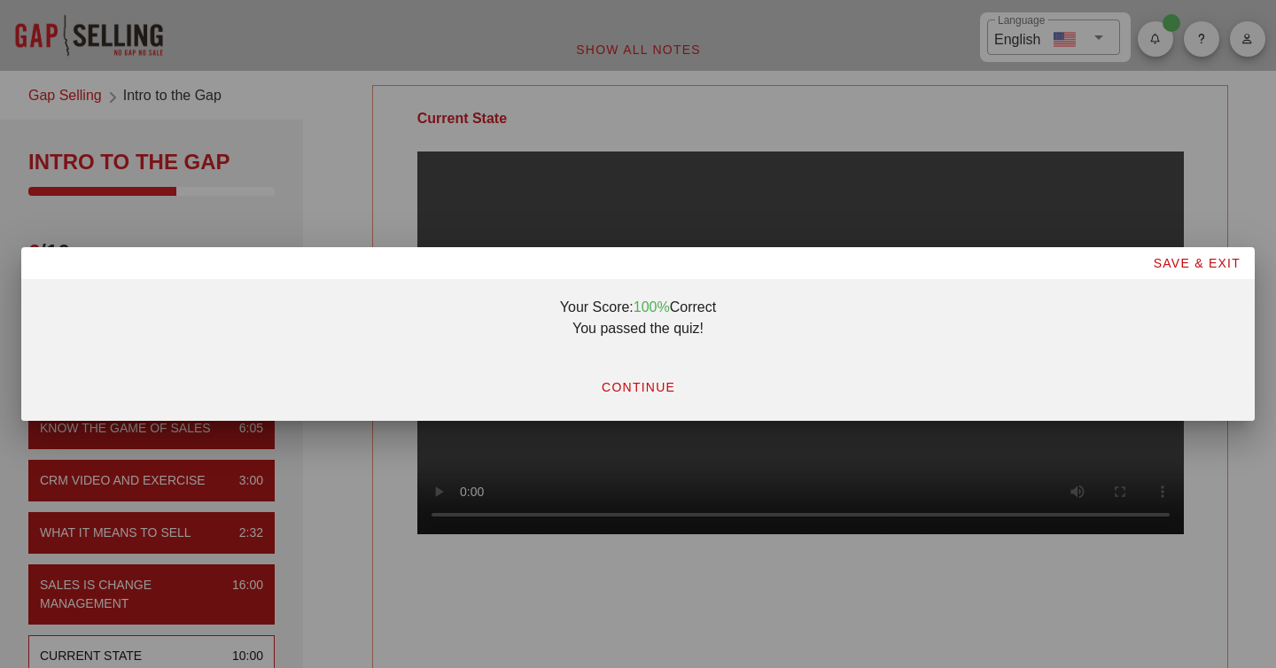
click at [659, 392] on span "CONTINUE" at bounding box center [638, 387] width 74 height 14
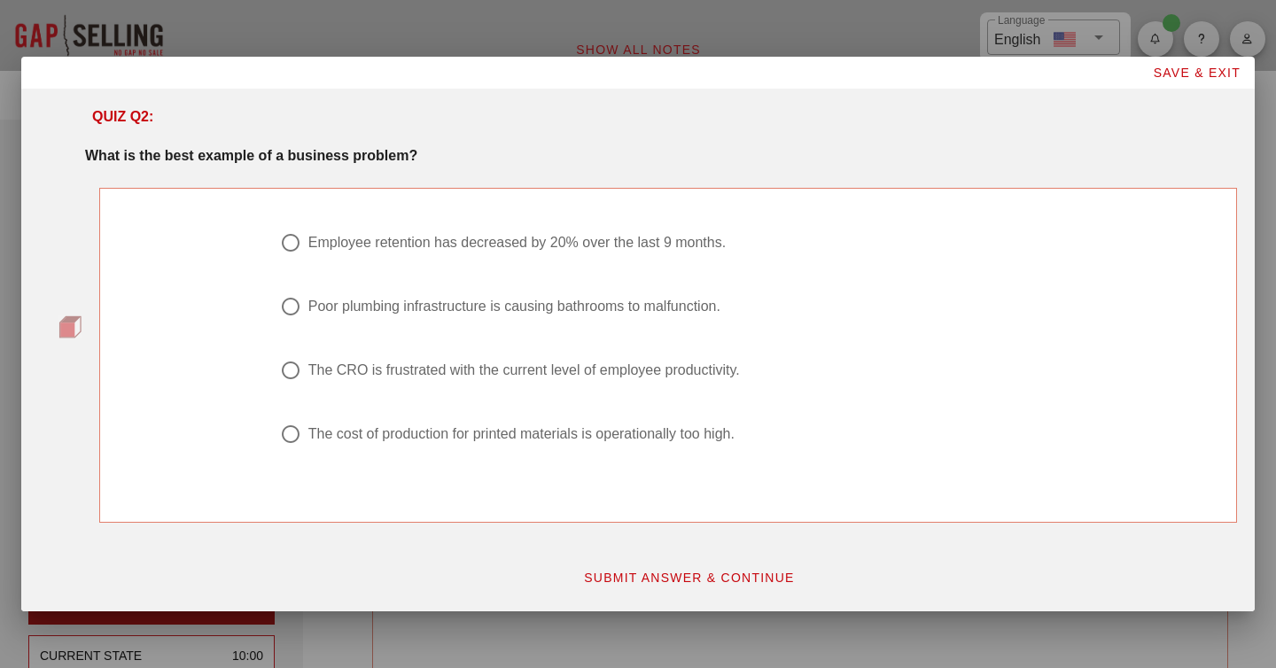
click at [441, 251] on div "Employee retention has decreased by 20% over the last 9 months." at bounding box center [516, 243] width 417 height 18
radio input "true"
click at [670, 576] on span "SUBMIT ANSWER & CONTINUE" at bounding box center [689, 578] width 212 height 14
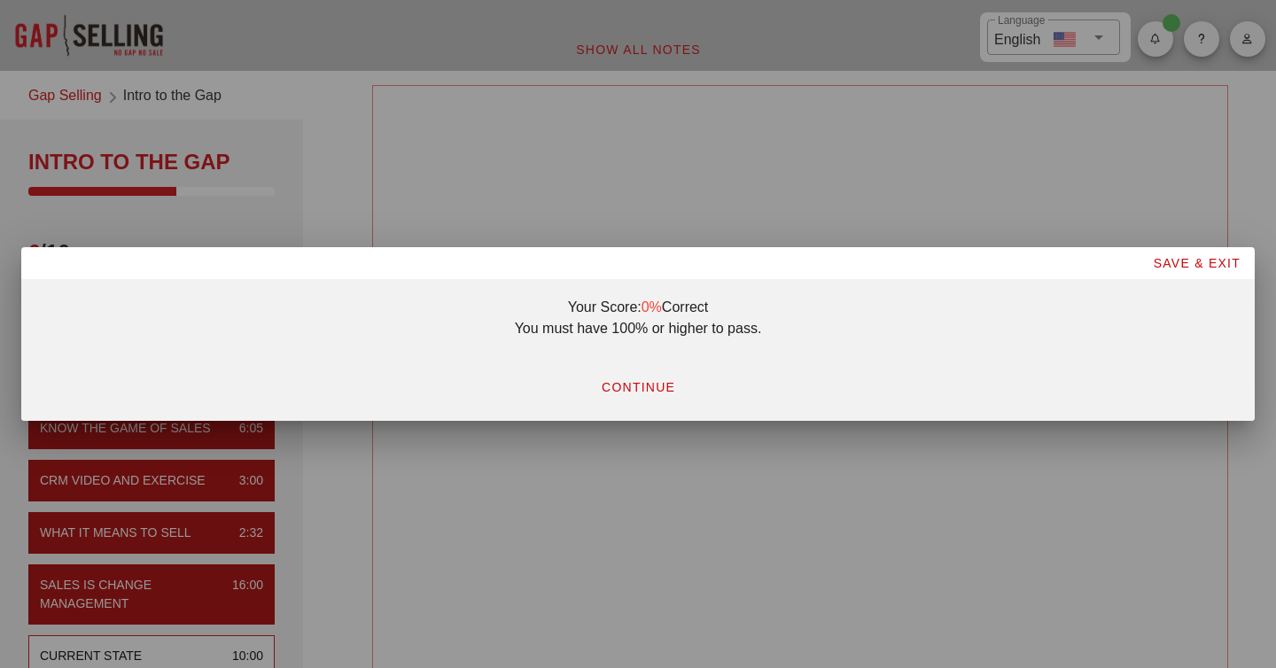
click at [643, 380] on span "CONTINUE" at bounding box center [638, 387] width 74 height 14
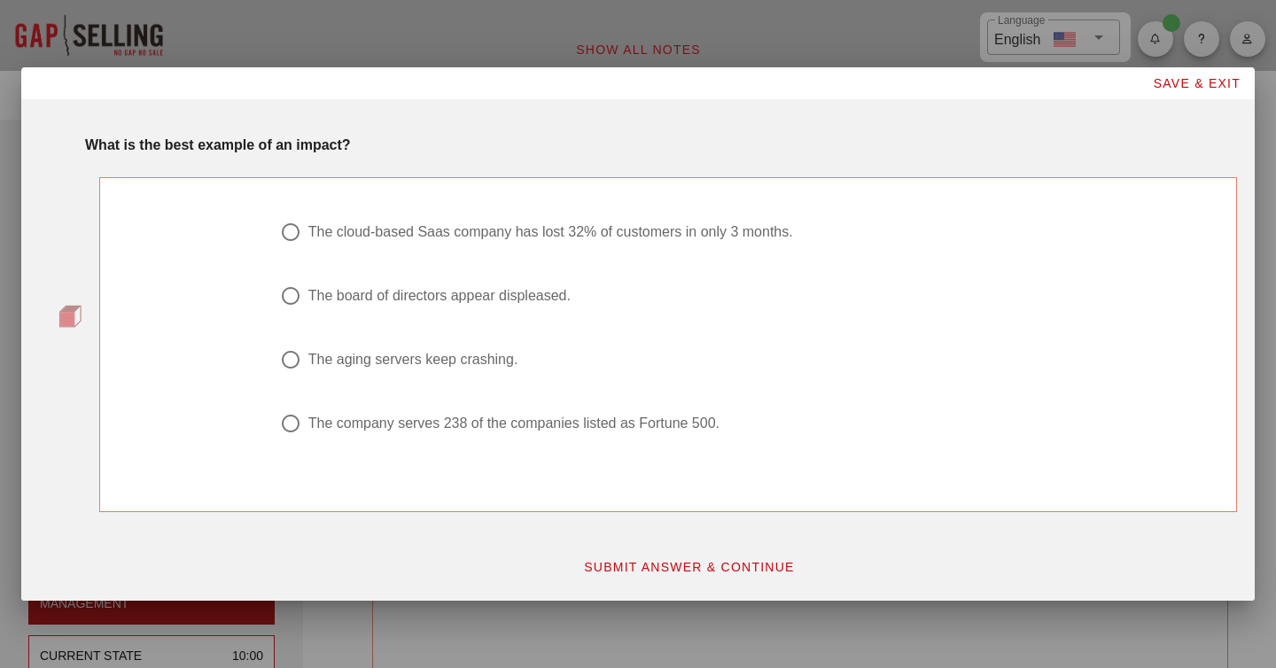
click at [594, 236] on div "The cloud-based Saas company has lost 32% of customers in only 3 months." at bounding box center [550, 232] width 485 height 18
radio input "true"
click at [623, 574] on span "SUBMIT ANSWER & CONTINUE" at bounding box center [689, 567] width 212 height 14
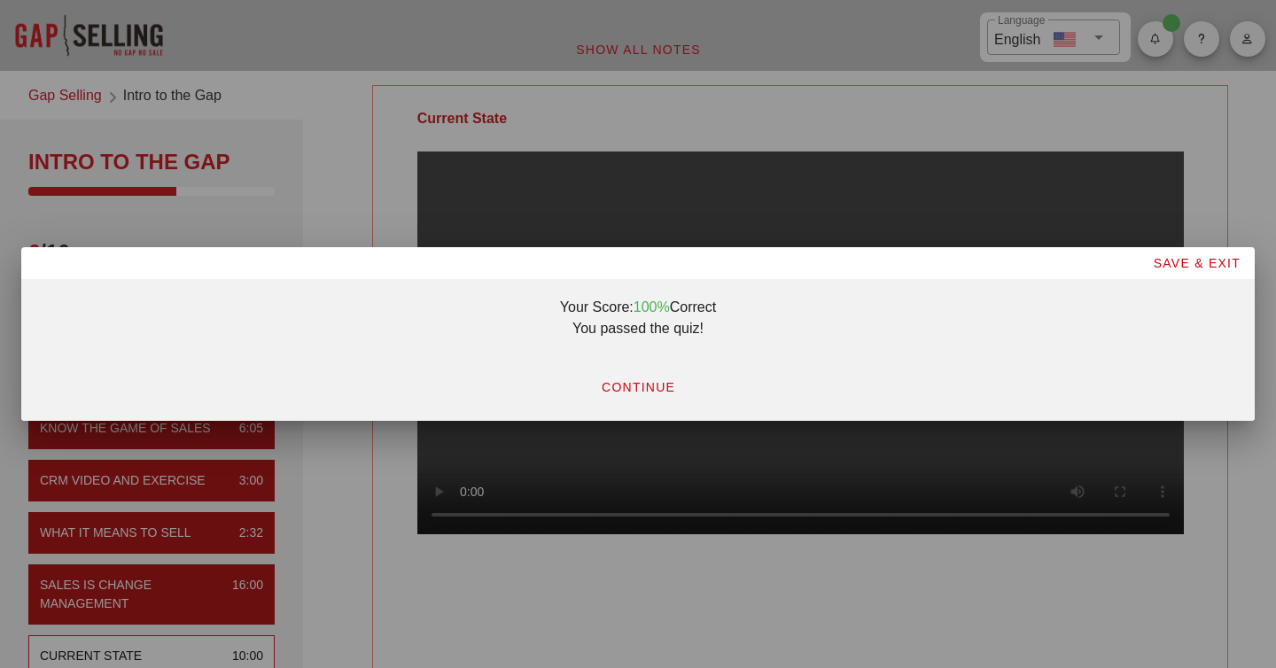
click at [639, 380] on span "CONTINUE" at bounding box center [638, 387] width 74 height 14
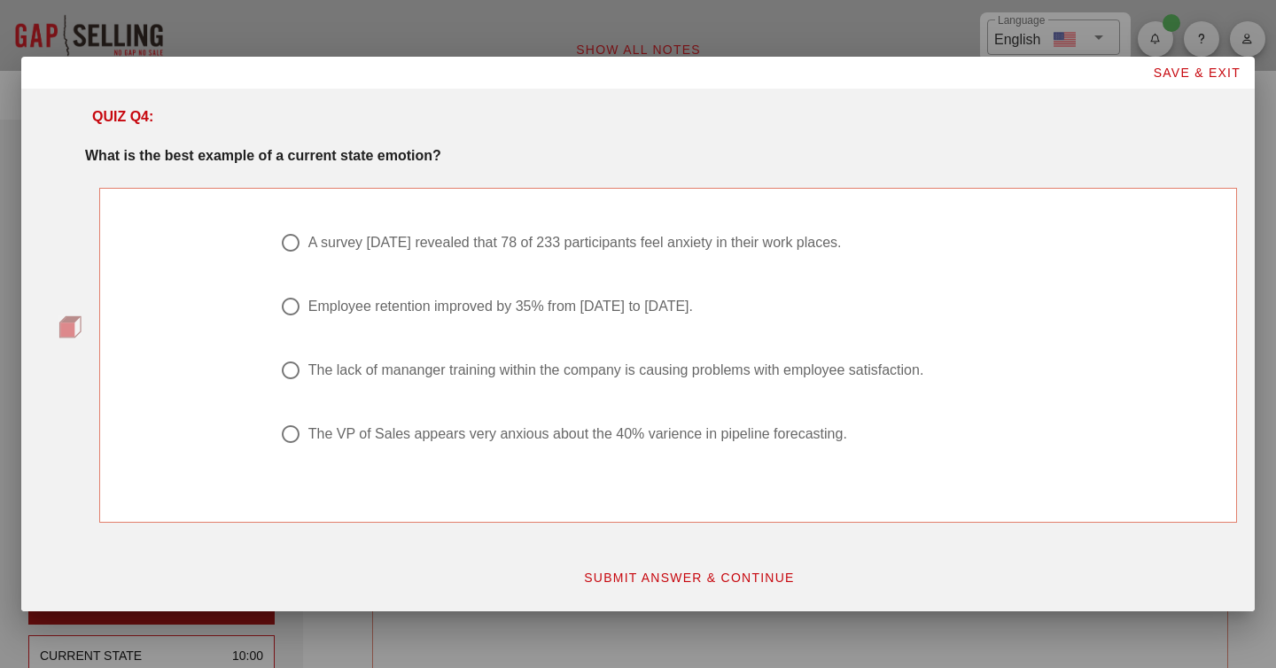
click at [464, 434] on div "The VP of Sales appears very anxious about the 40% varience in pipeline forecas…" at bounding box center [577, 434] width 539 height 18
radio input "true"
click at [675, 578] on span "SUBMIT ANSWER & CONTINUE" at bounding box center [689, 578] width 212 height 14
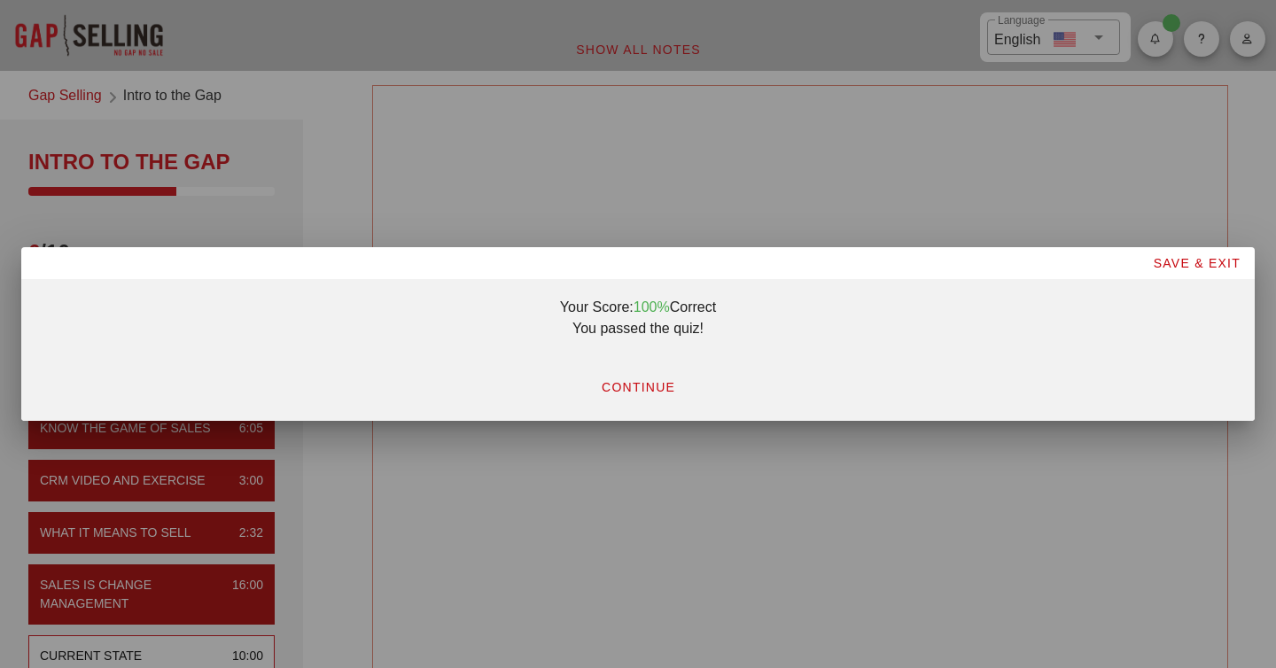
click at [635, 394] on span "CONTINUE" at bounding box center [638, 387] width 74 height 14
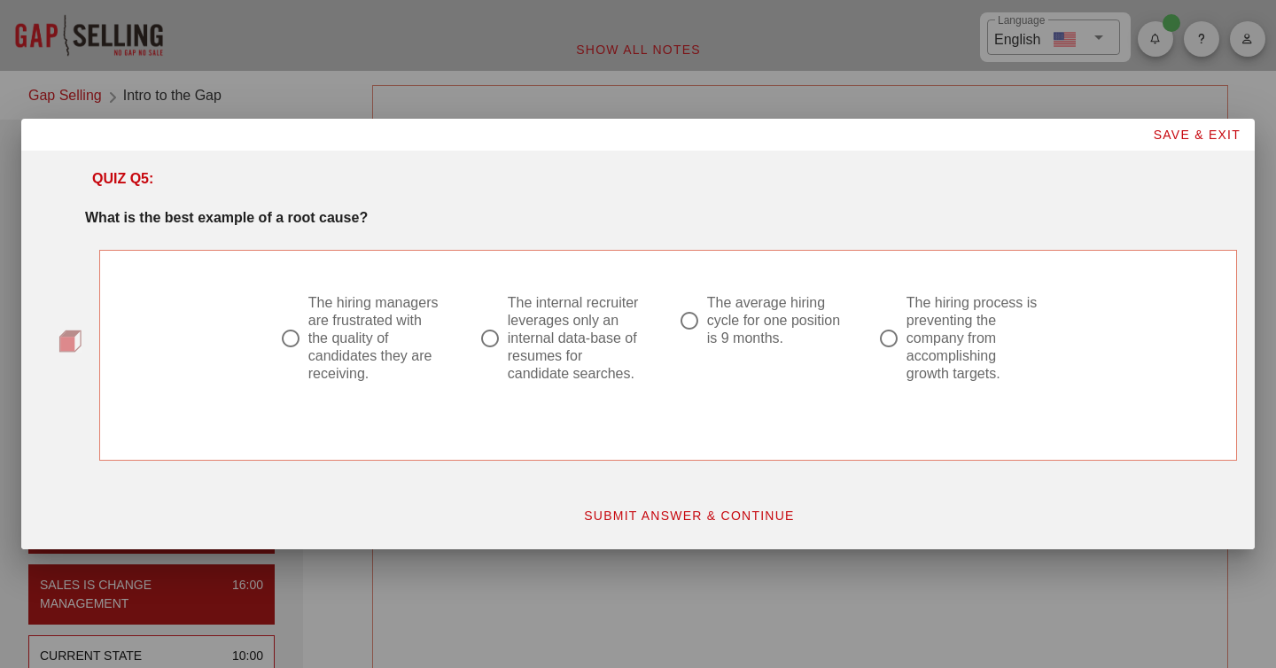
click at [564, 360] on div "The internal recruiter leverages only an internal data-base of resumes for cand…" at bounding box center [576, 338] width 136 height 89
radio input "true"
click at [677, 514] on span "SUBMIT ANSWER & CONTINUE" at bounding box center [689, 516] width 212 height 14
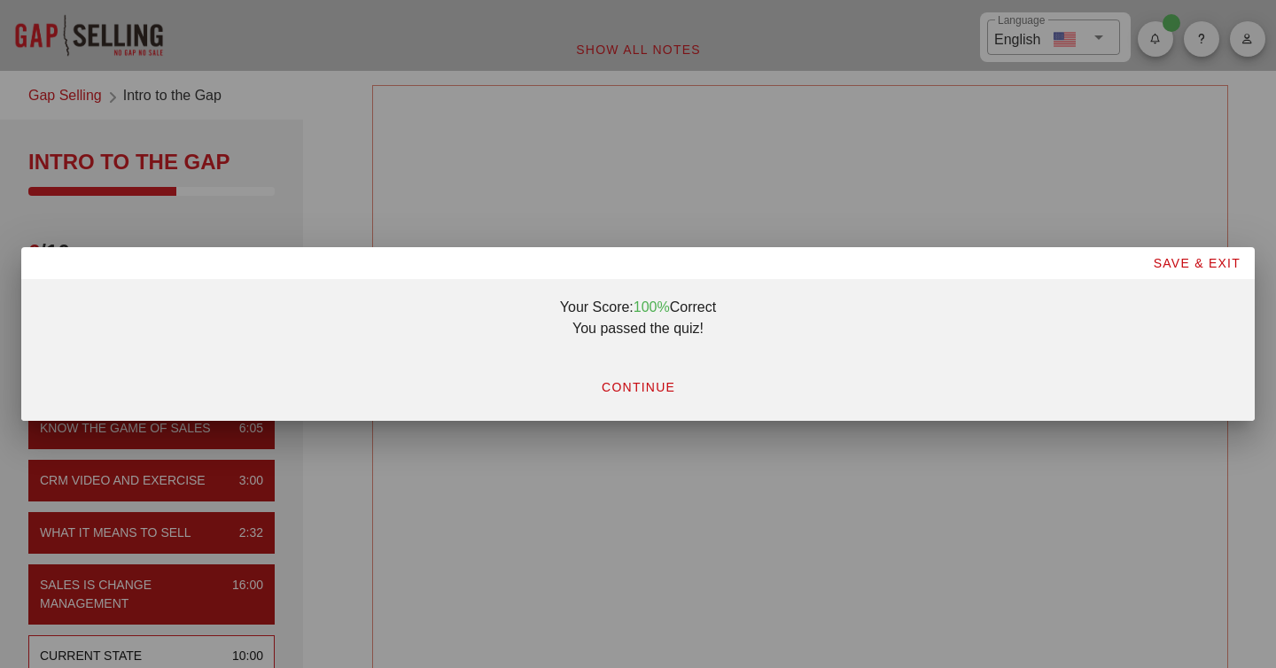
click at [629, 386] on span "CONTINUE" at bounding box center [638, 387] width 74 height 14
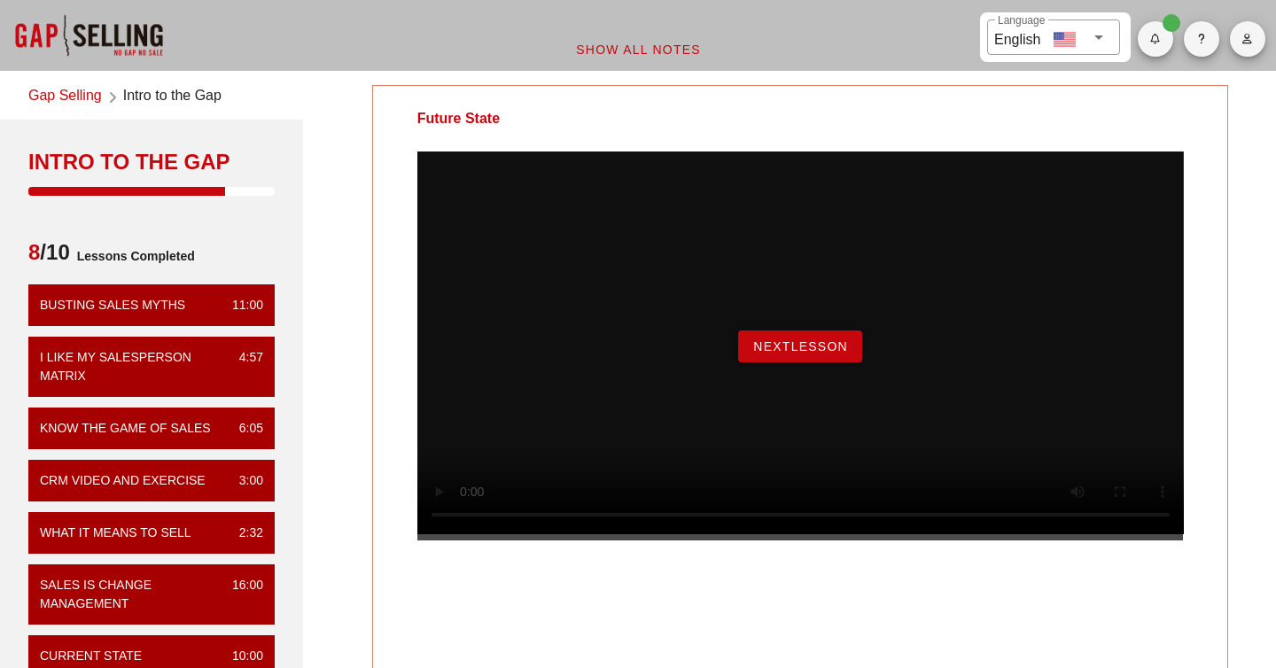
click at [773, 354] on span "NextLesson" at bounding box center [800, 346] width 96 height 14
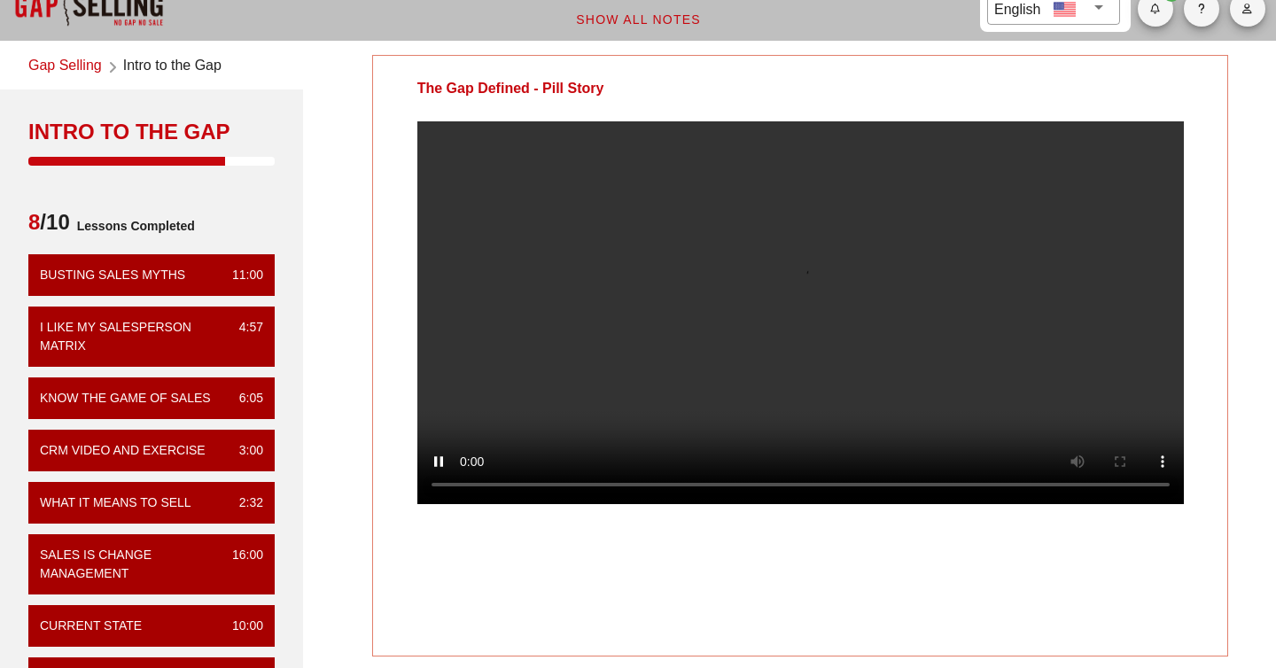
scroll to position [46, 0]
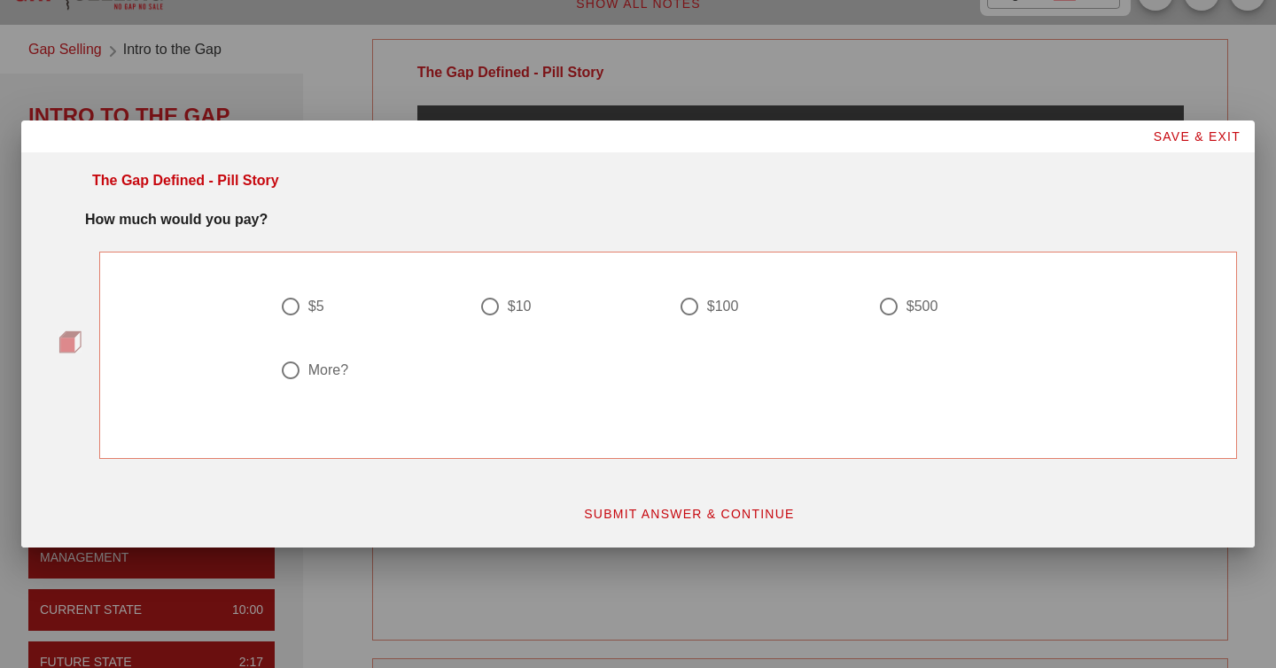
click at [497, 309] on div at bounding box center [490, 307] width 30 height 30
radio input "true"
click at [625, 528] on button "SUBMIT ANSWER & CONTINUE" at bounding box center [689, 514] width 240 height 32
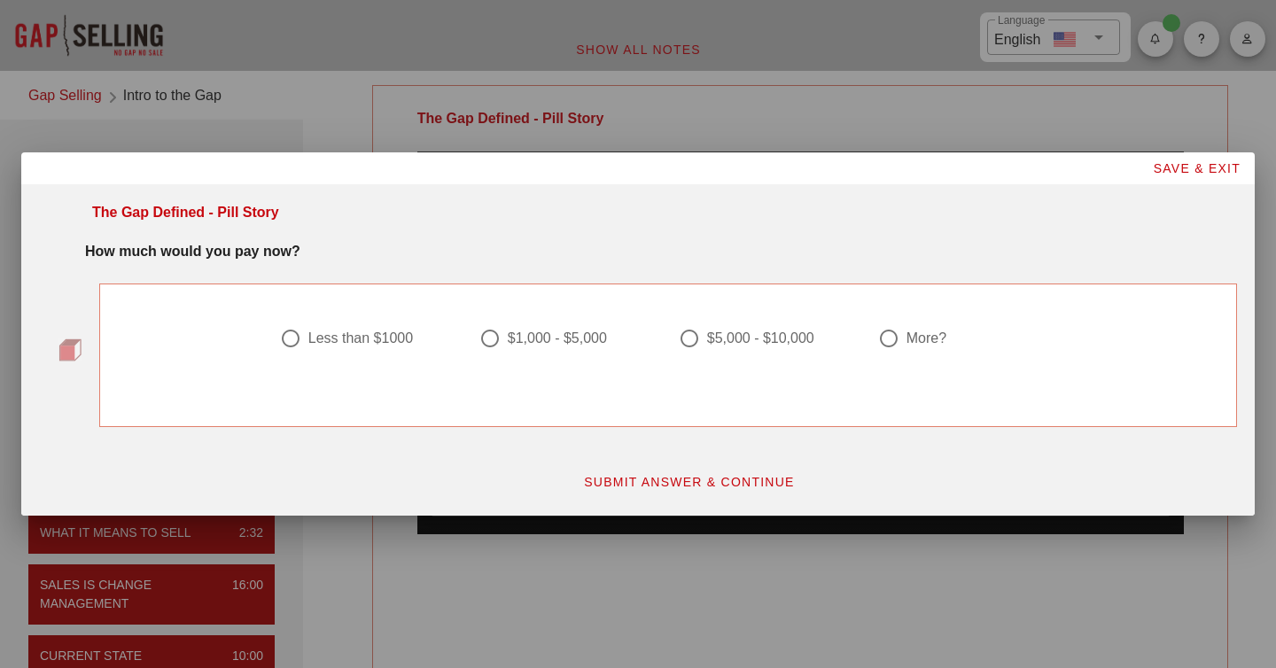
click at [889, 330] on div at bounding box center [889, 338] width 30 height 30
radio input "true"
click at [699, 494] on button "SUBMIT ANSWER & CONTINUE" at bounding box center [689, 482] width 240 height 32
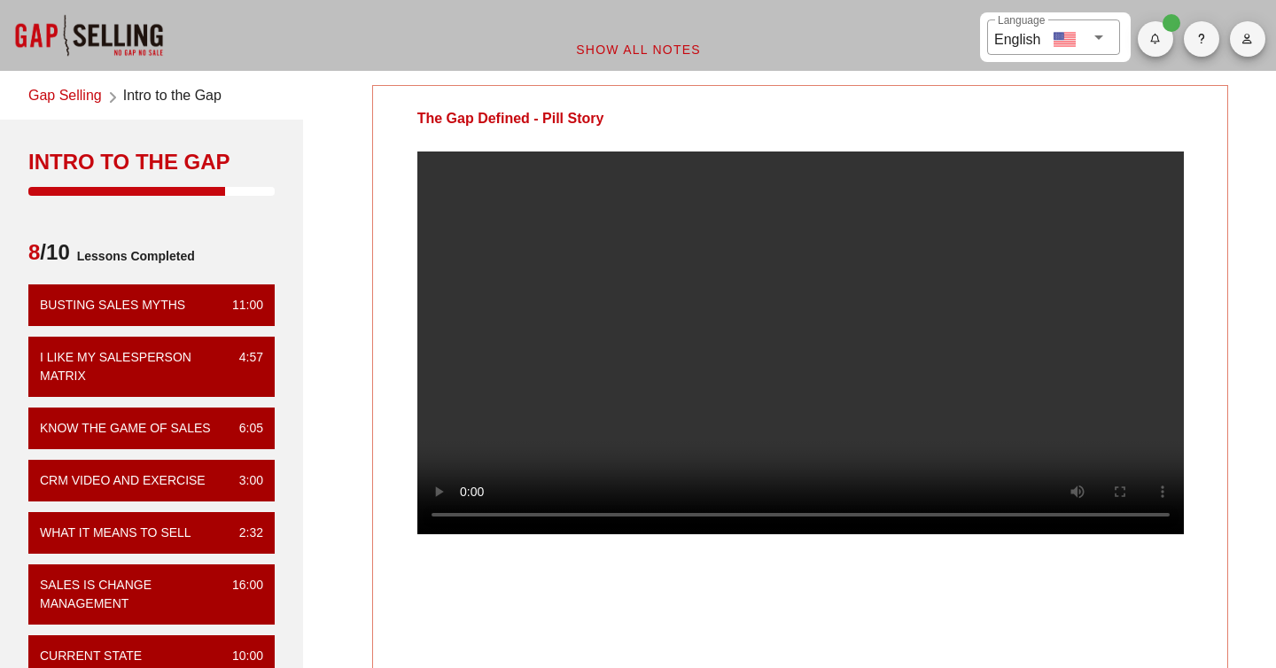
click at [775, 365] on video at bounding box center [800, 343] width 767 height 383
